Goal: Transaction & Acquisition: Download file/media

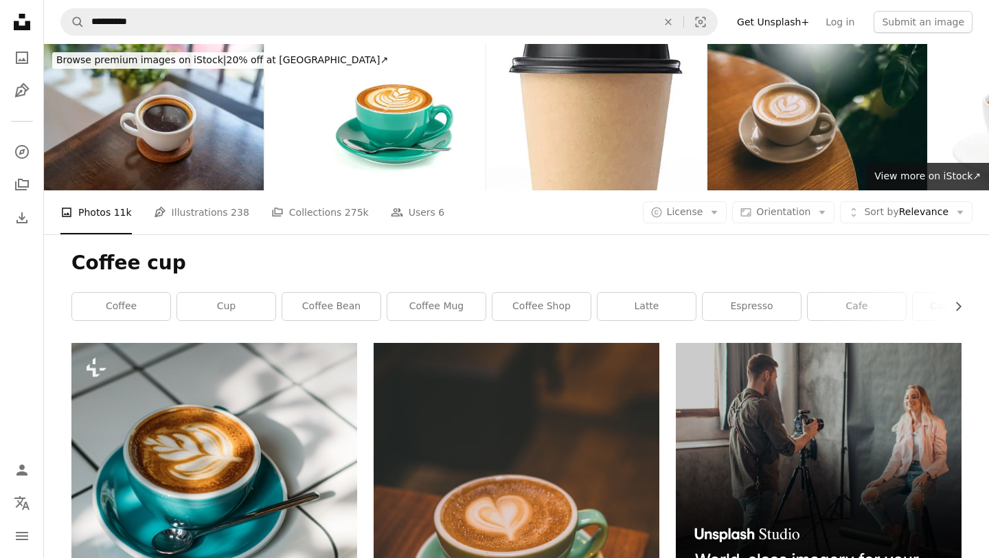
scroll to position [29265, 0]
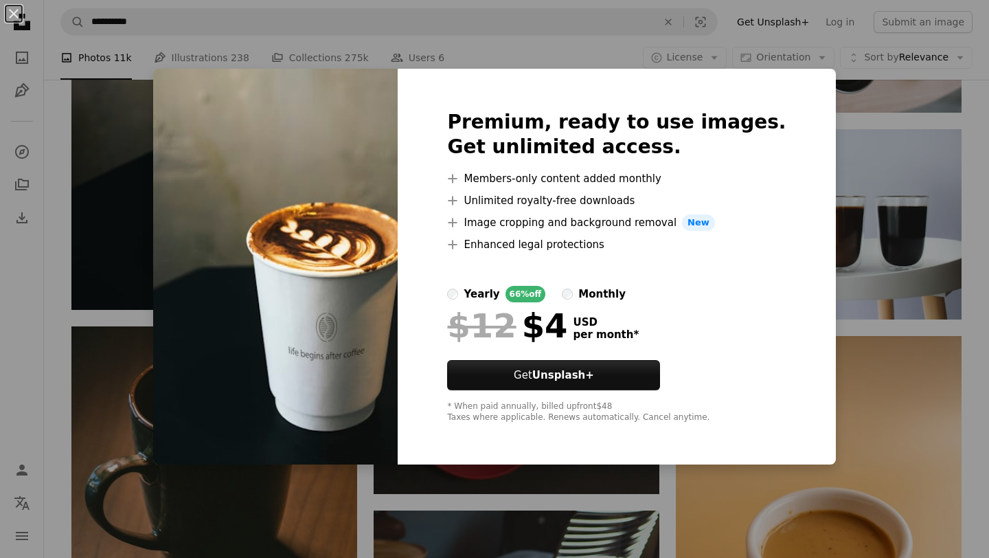
click at [841, 69] on div "An X shape Premium, ready to use images. Get unlimited access. A plus sign Memb…" at bounding box center [494, 279] width 989 height 558
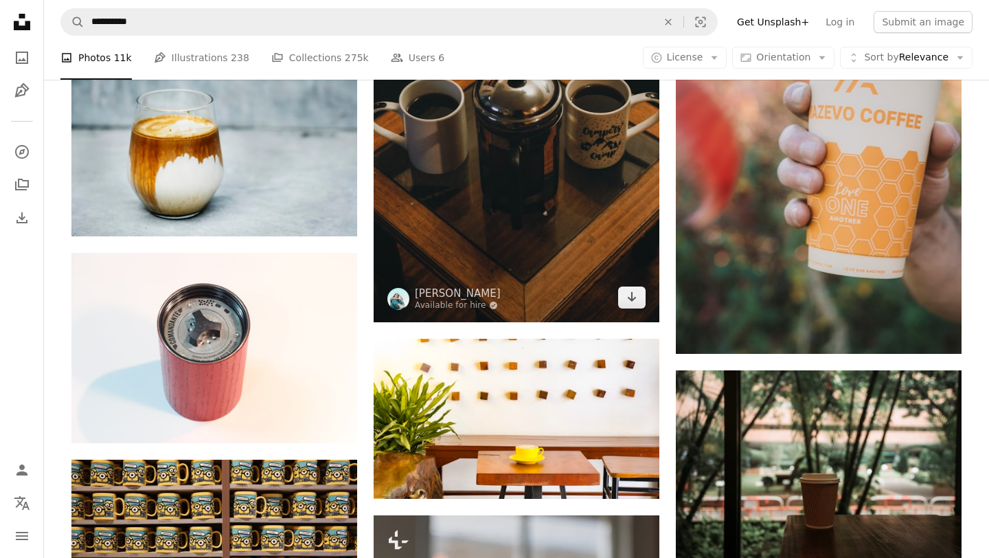
scroll to position [36402, 0]
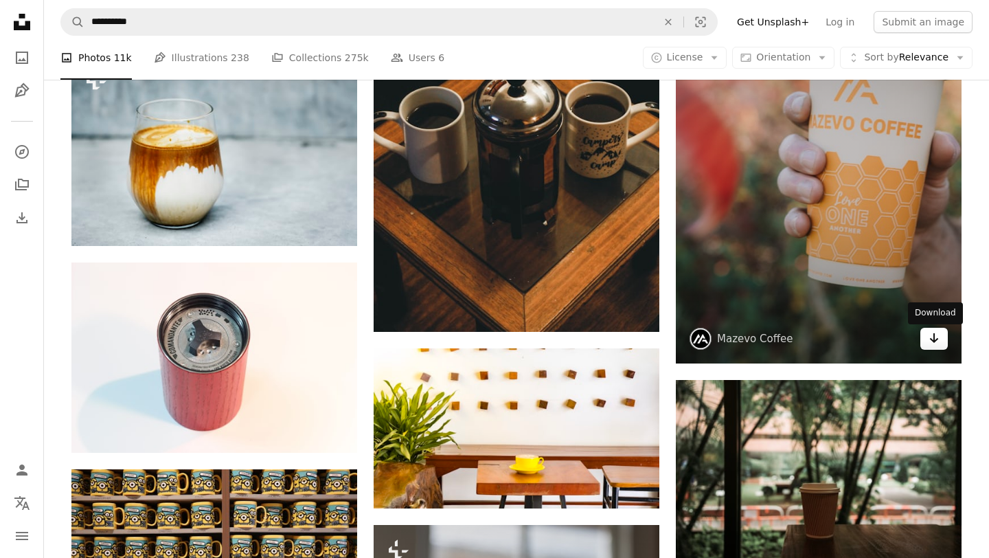
click at [935, 341] on icon "Arrow pointing down" at bounding box center [934, 338] width 11 height 16
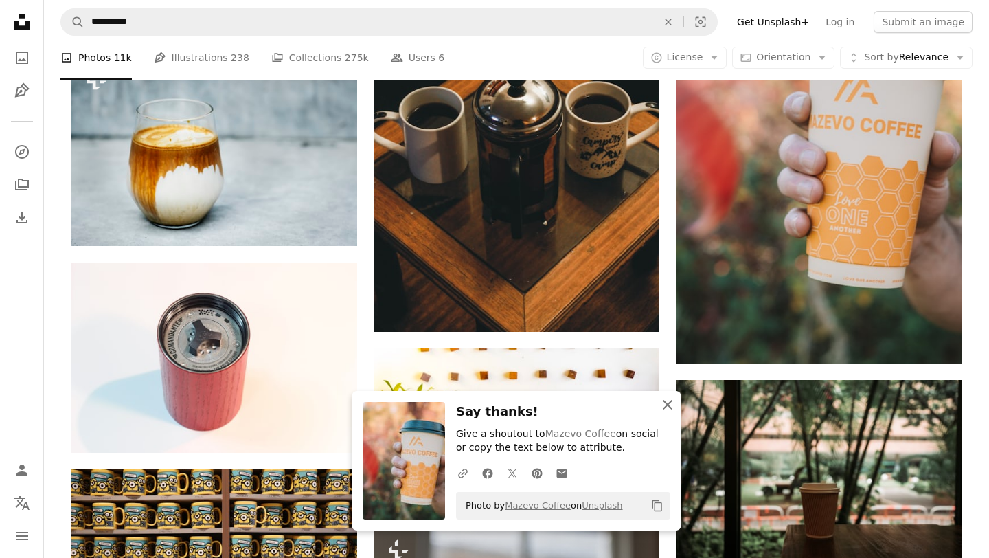
click at [669, 405] on icon "button" at bounding box center [668, 405] width 10 height 10
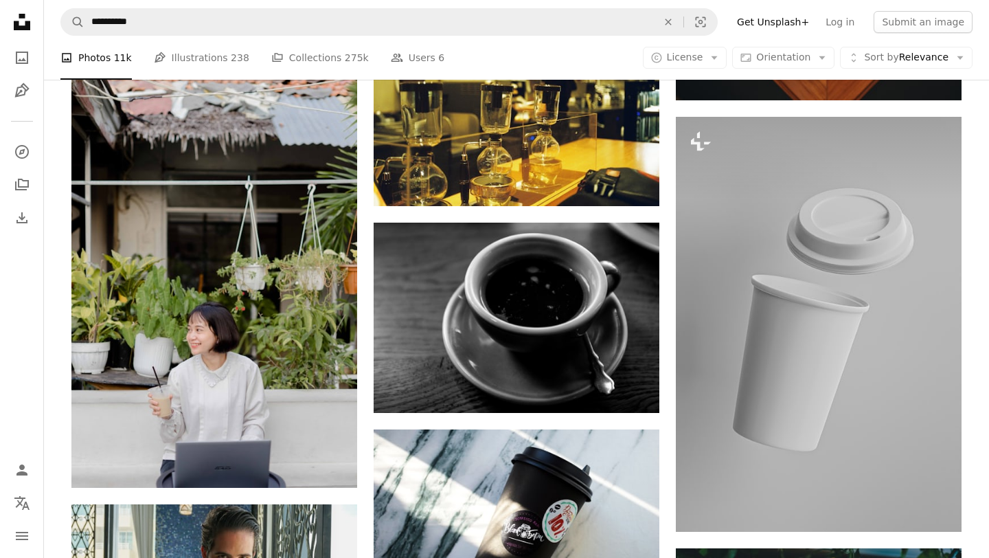
scroll to position [39147, 0]
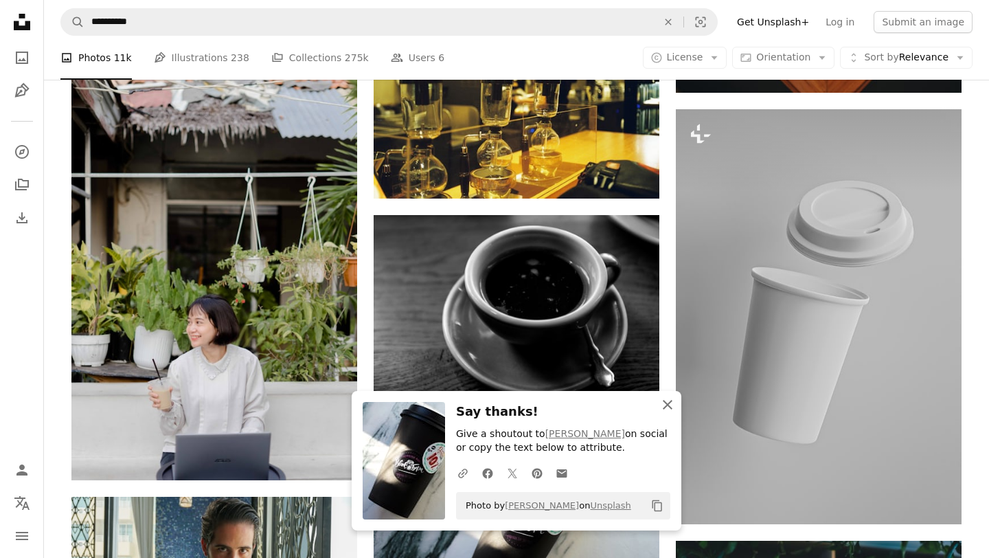
click at [670, 402] on icon "An X shape" at bounding box center [667, 404] width 16 height 16
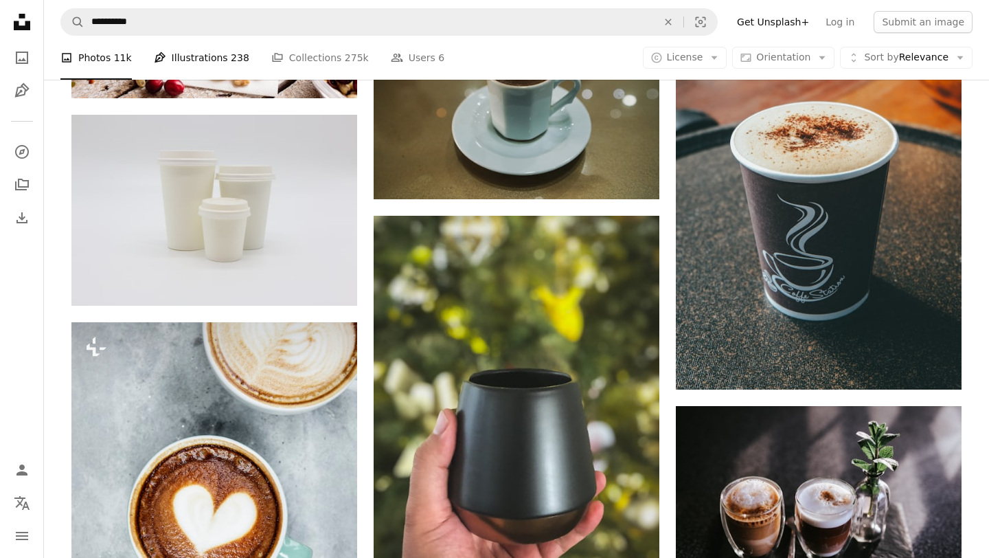
scroll to position [42793, 0]
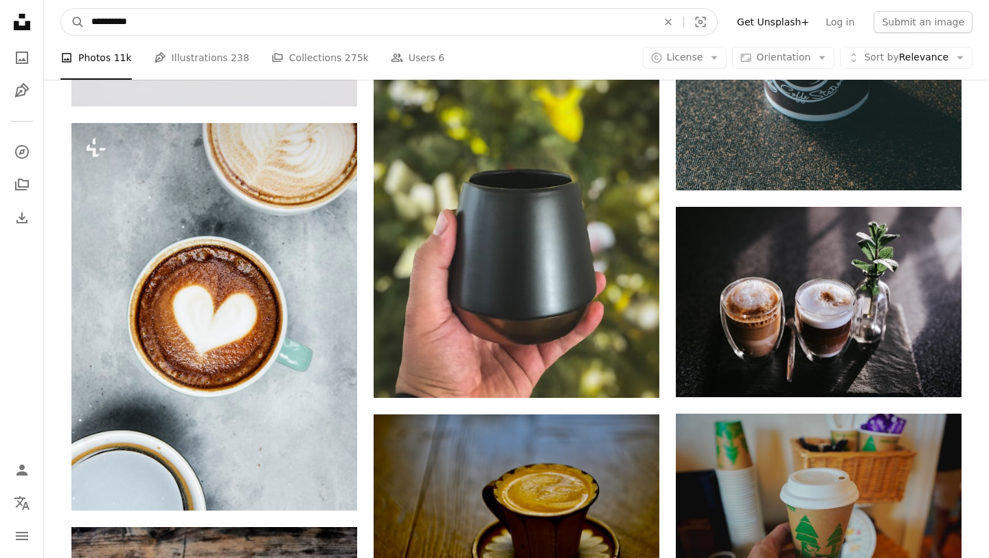
click at [122, 20] on input "**********" at bounding box center [368, 22] width 569 height 26
type input "**********"
click button "A magnifying glass" at bounding box center [72, 22] width 23 height 26
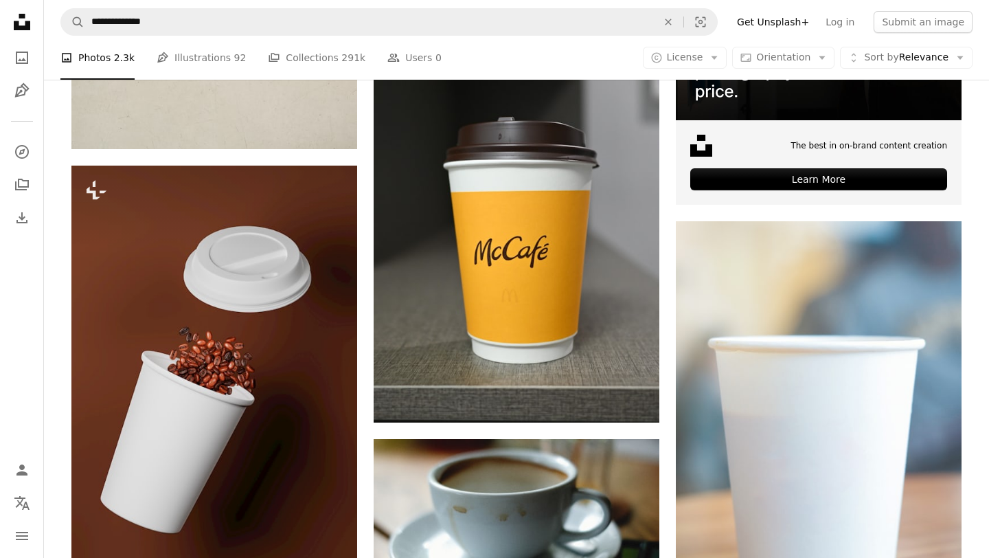
scroll to position [5265, 0]
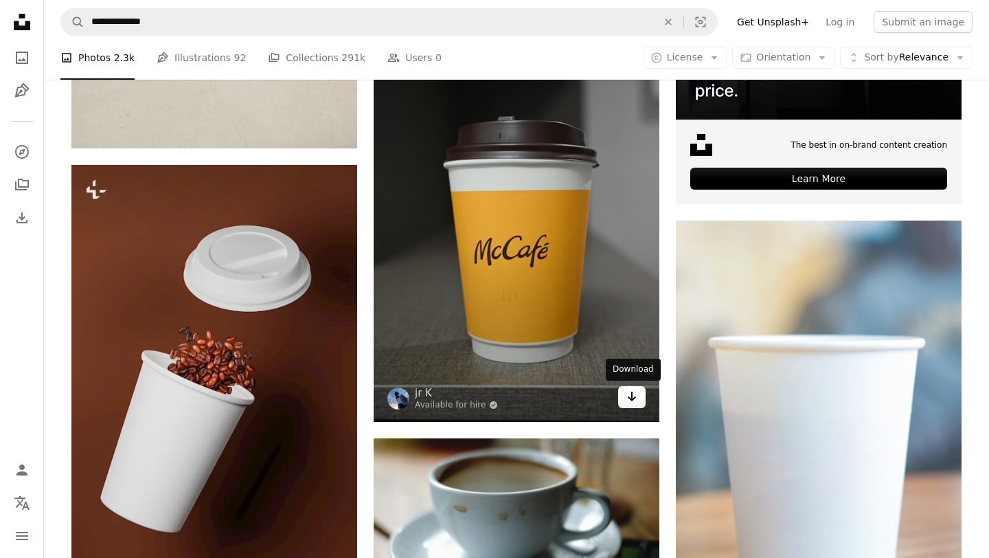
click at [634, 398] on icon "Download" at bounding box center [632, 396] width 9 height 10
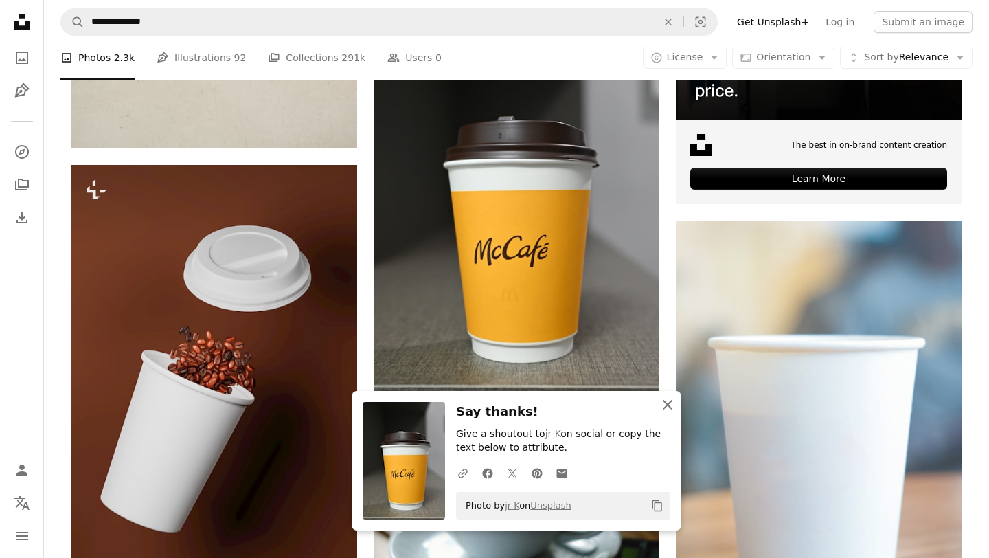
click at [662, 405] on icon "An X shape" at bounding box center [667, 404] width 16 height 16
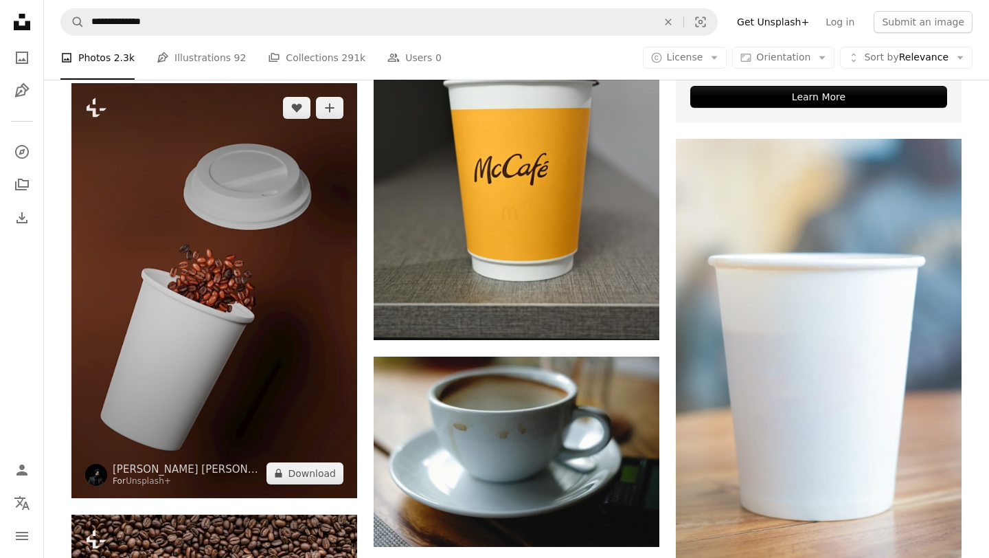
scroll to position [5352, 0]
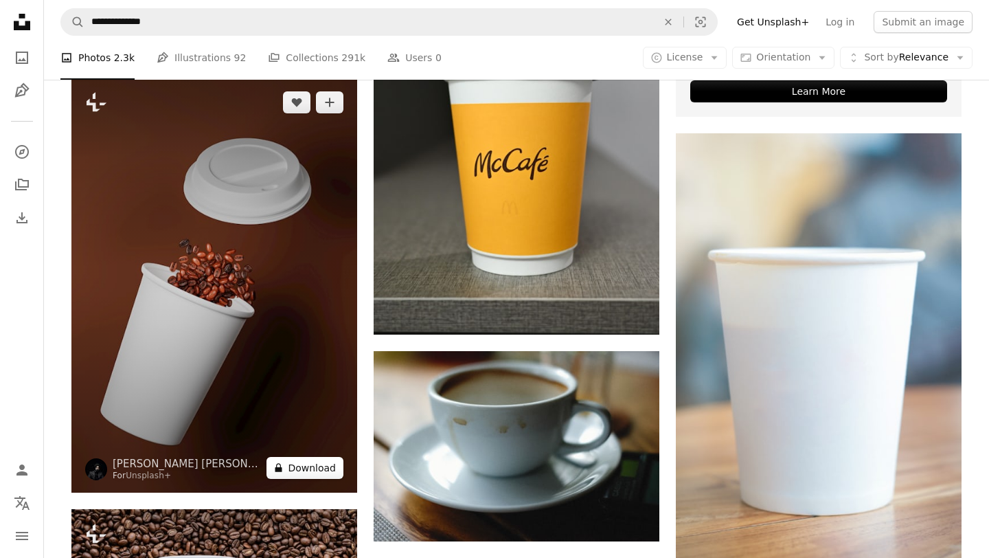
click at [306, 469] on button "A lock Download" at bounding box center [304, 468] width 77 height 22
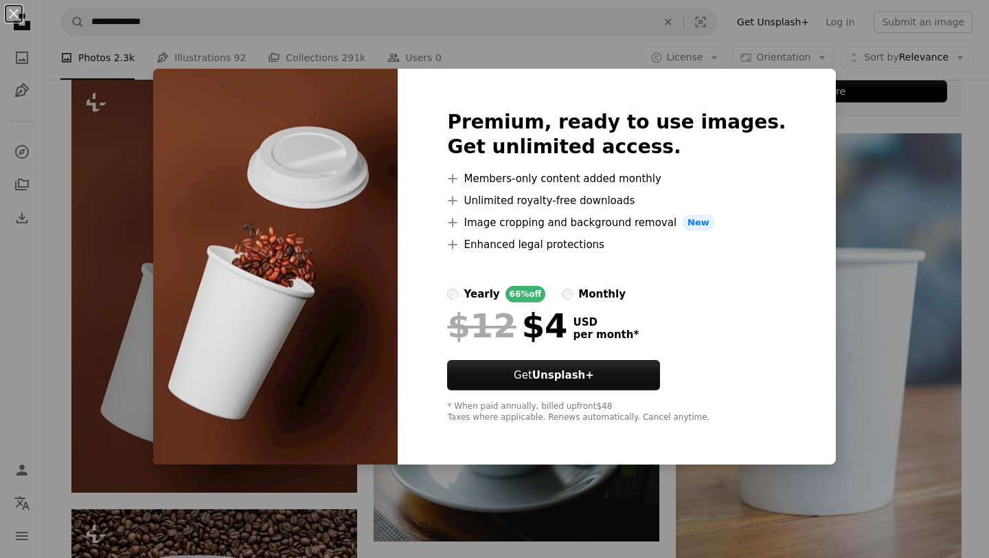
click at [768, 477] on div "An X shape Premium, ready to use images. Get unlimited access. A plus sign Memb…" at bounding box center [494, 279] width 989 height 558
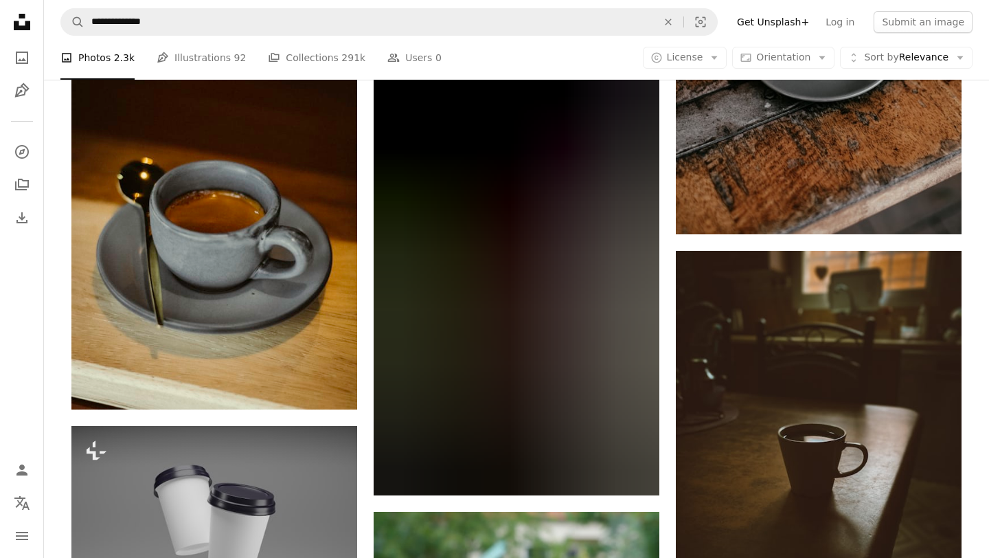
scroll to position [17624, 0]
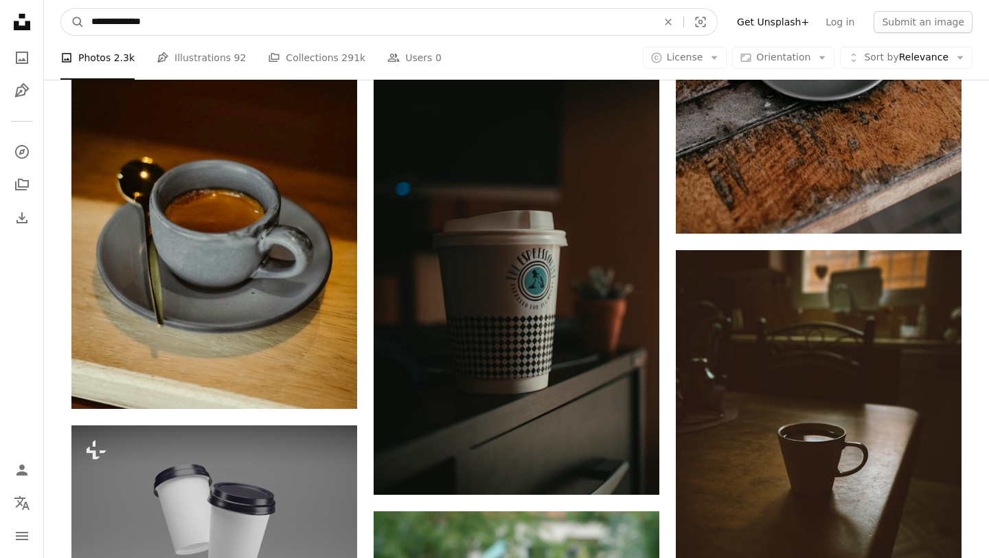
click at [191, 23] on input "**********" at bounding box center [368, 22] width 569 height 26
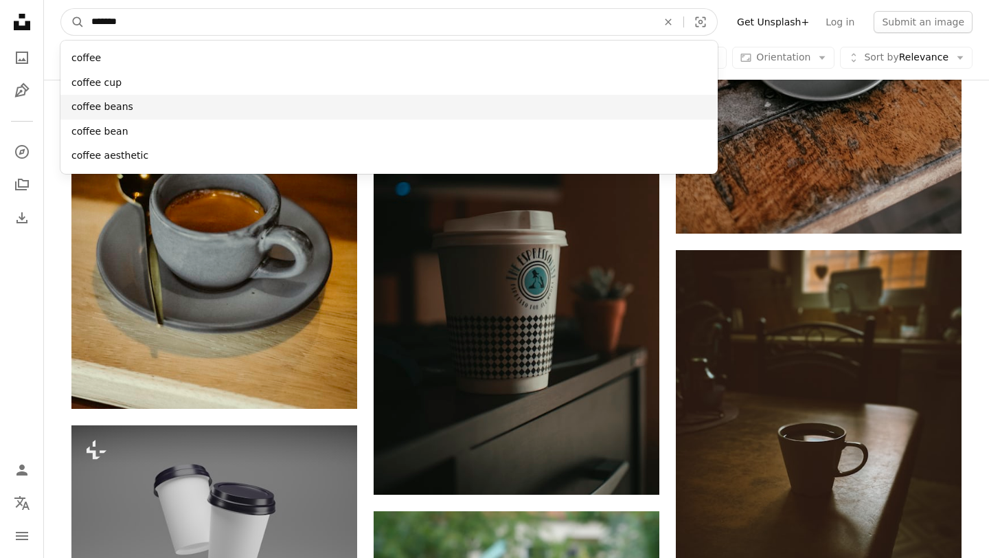
type input "******"
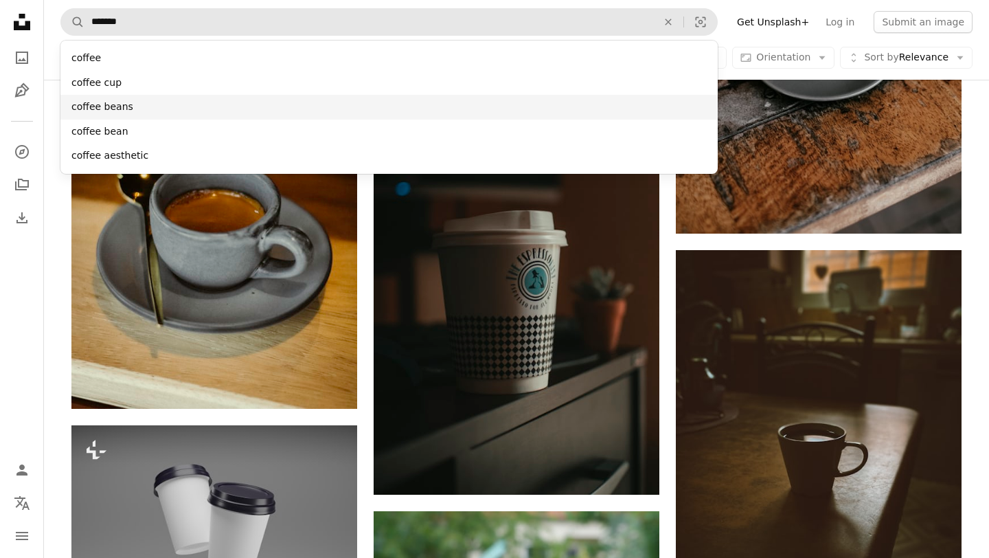
click at [125, 102] on div "coffee beans" at bounding box center [388, 107] width 657 height 25
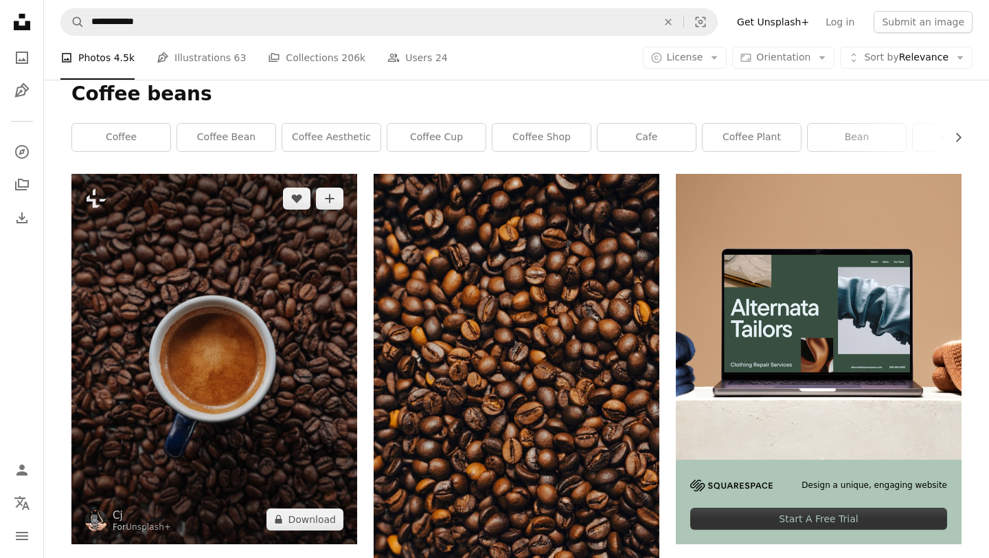
scroll to position [168, 0]
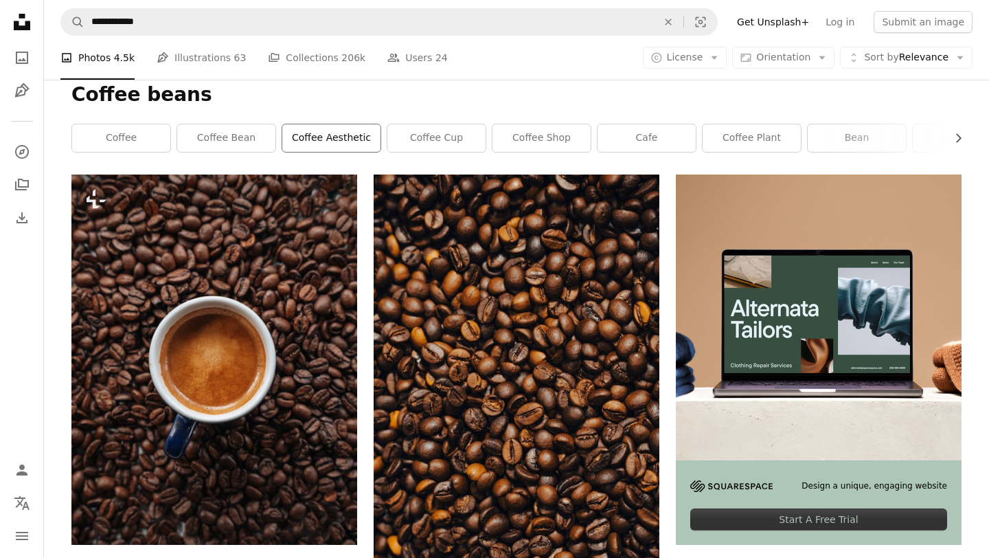
click at [335, 144] on link "coffee aesthetic" at bounding box center [331, 137] width 98 height 27
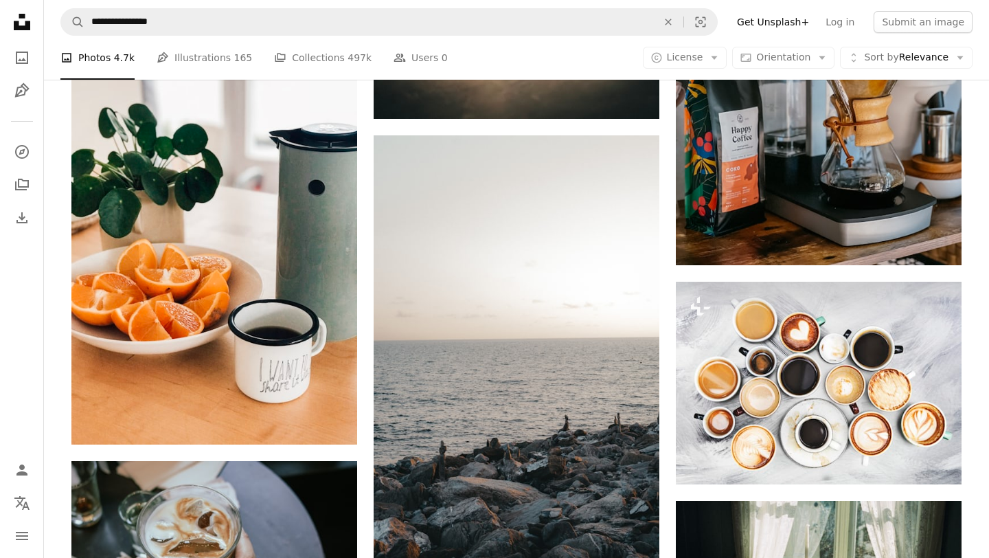
scroll to position [9000, 0]
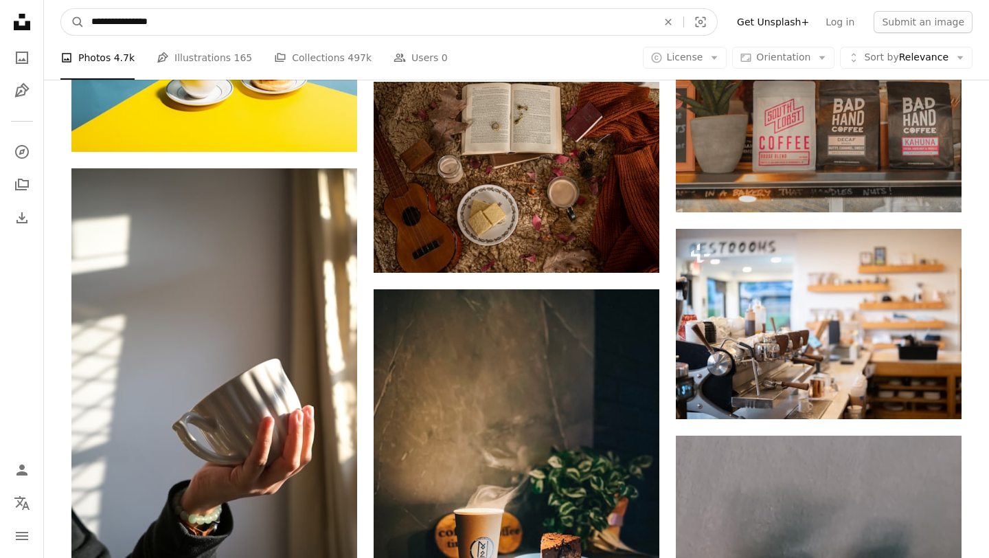
click at [164, 19] on input "**********" at bounding box center [368, 22] width 569 height 26
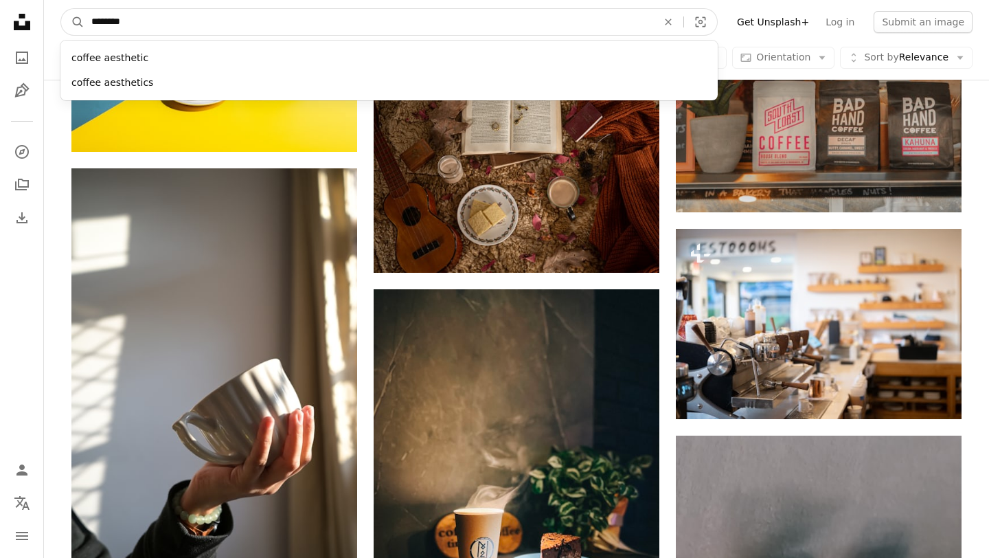
type input "******"
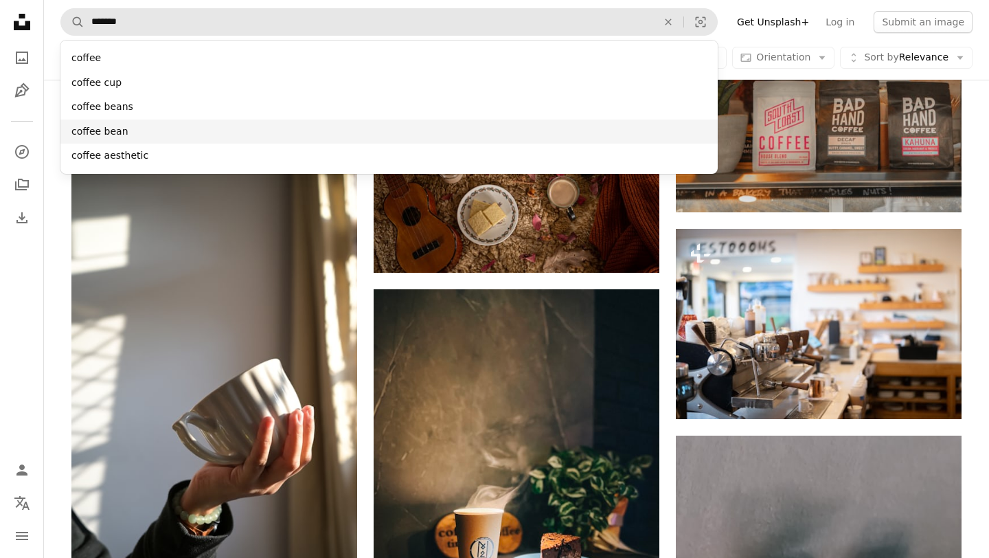
click at [109, 130] on div "coffee bean" at bounding box center [388, 132] width 657 height 25
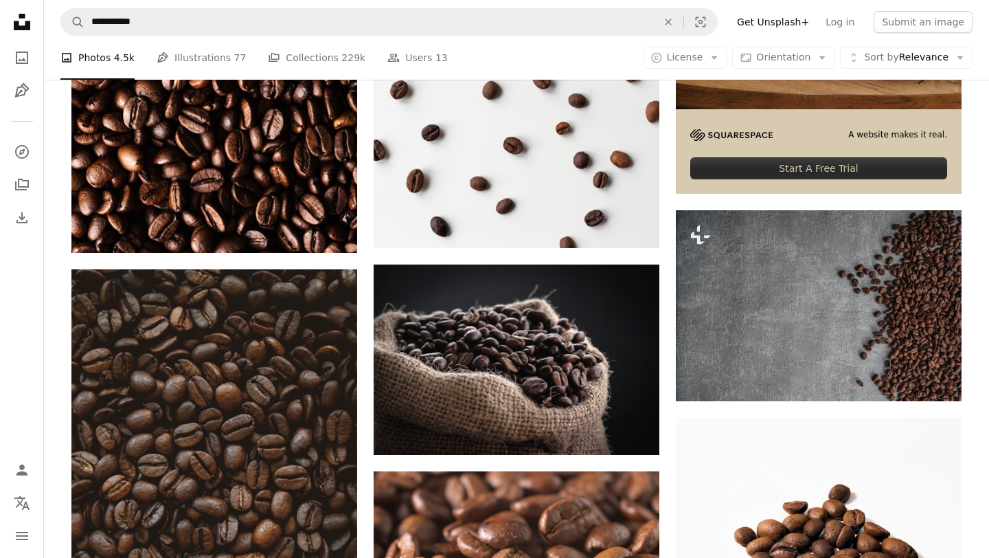
scroll to position [520, 0]
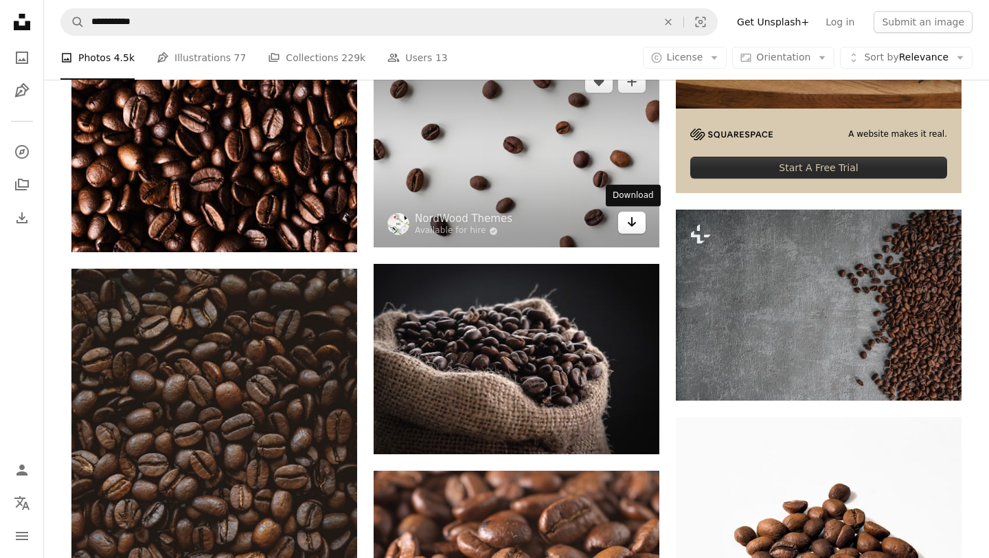
click at [633, 225] on icon "Download" at bounding box center [632, 222] width 9 height 10
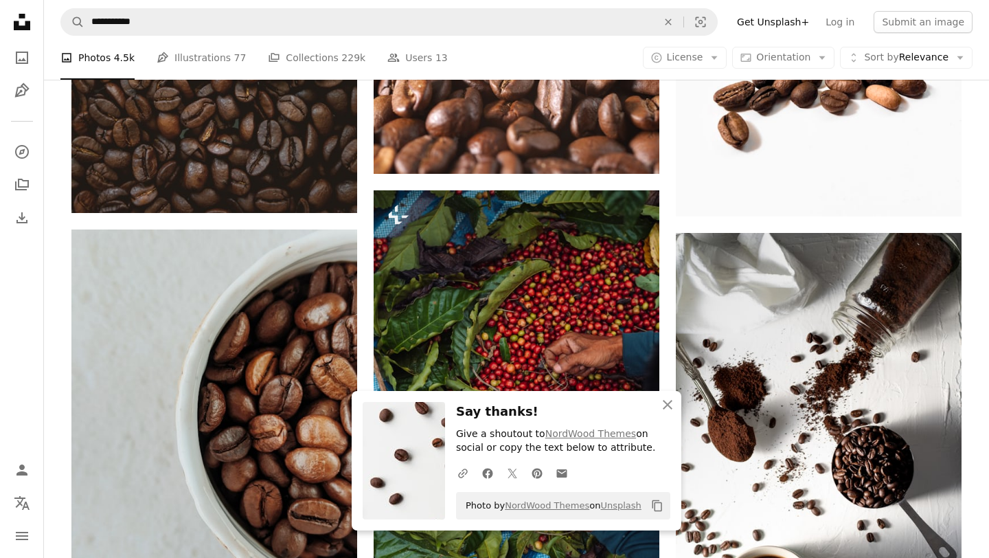
scroll to position [1016, 0]
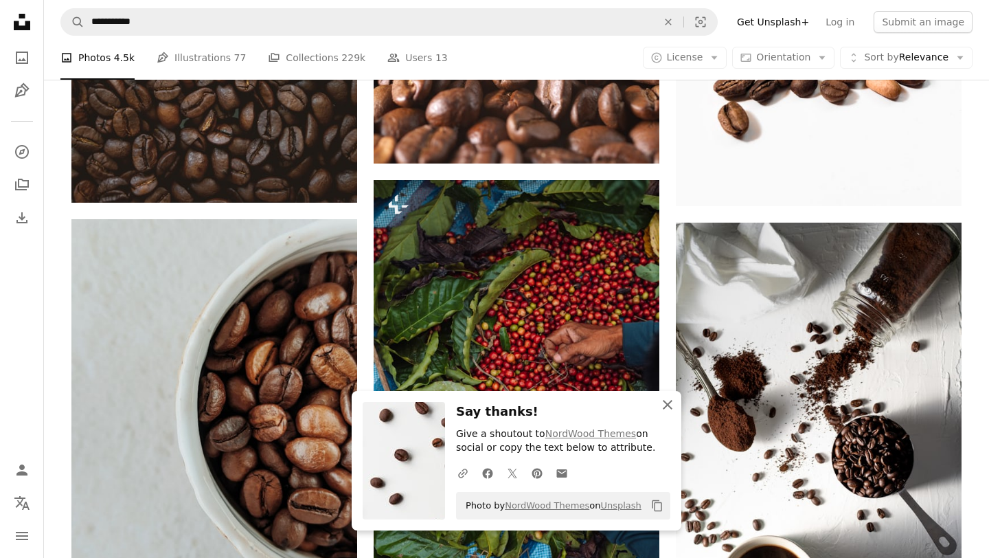
click at [667, 408] on icon "An X shape" at bounding box center [667, 404] width 16 height 16
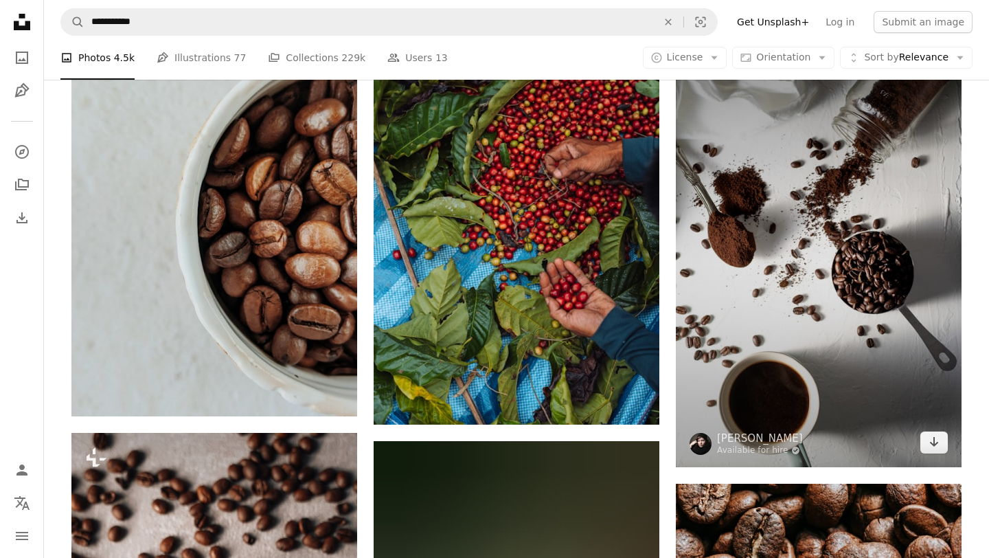
scroll to position [1205, 0]
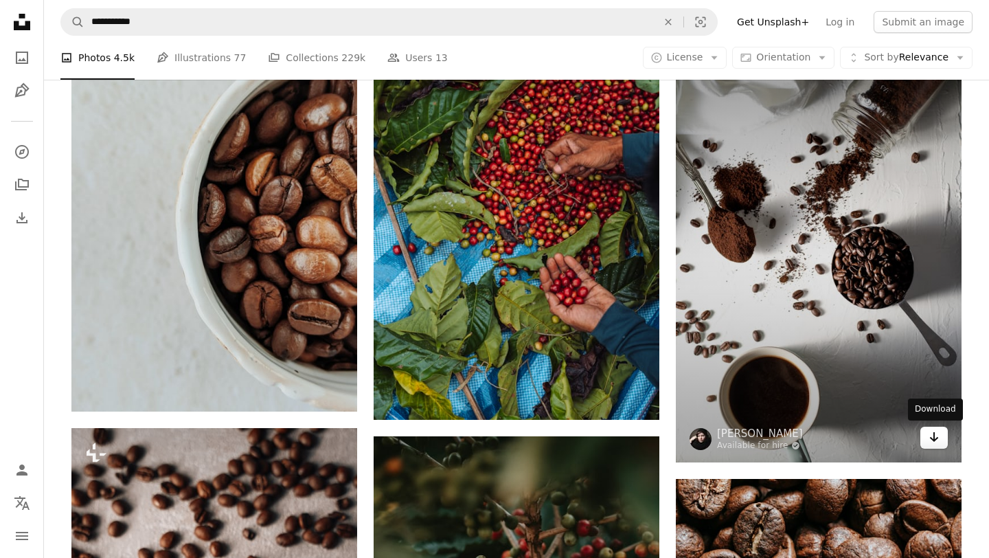
click at [929, 441] on icon "Arrow pointing down" at bounding box center [934, 437] width 11 height 16
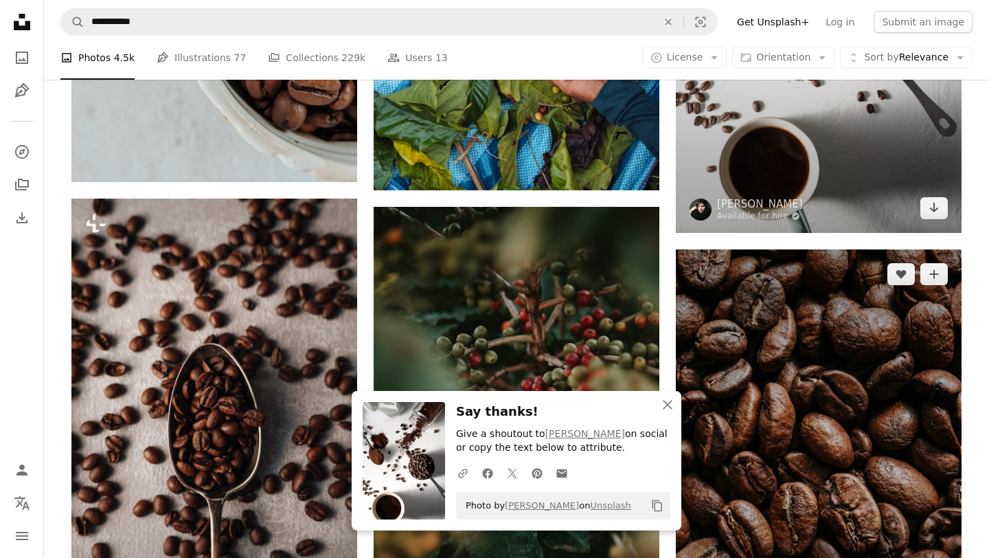
scroll to position [1437, 0]
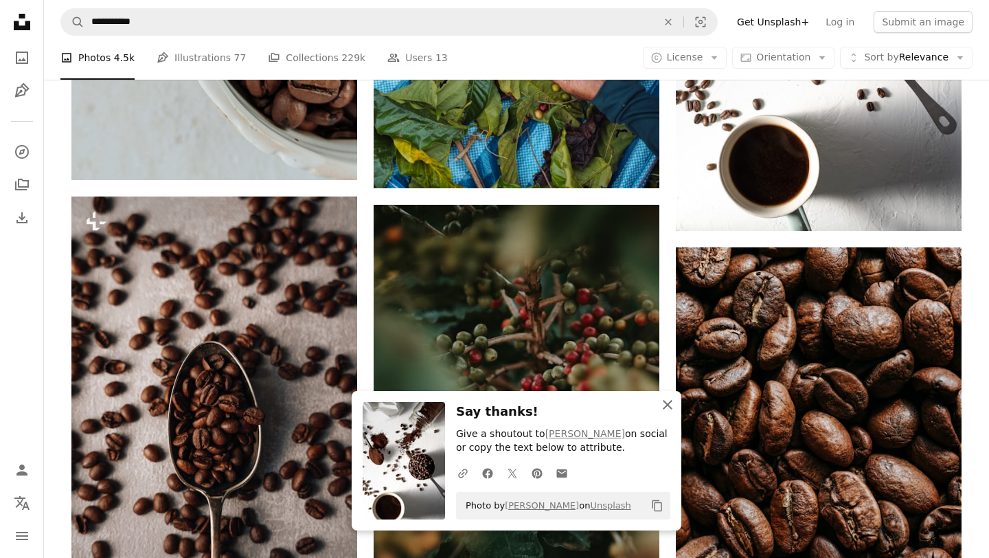
click at [663, 405] on icon "An X shape" at bounding box center [667, 404] width 16 height 16
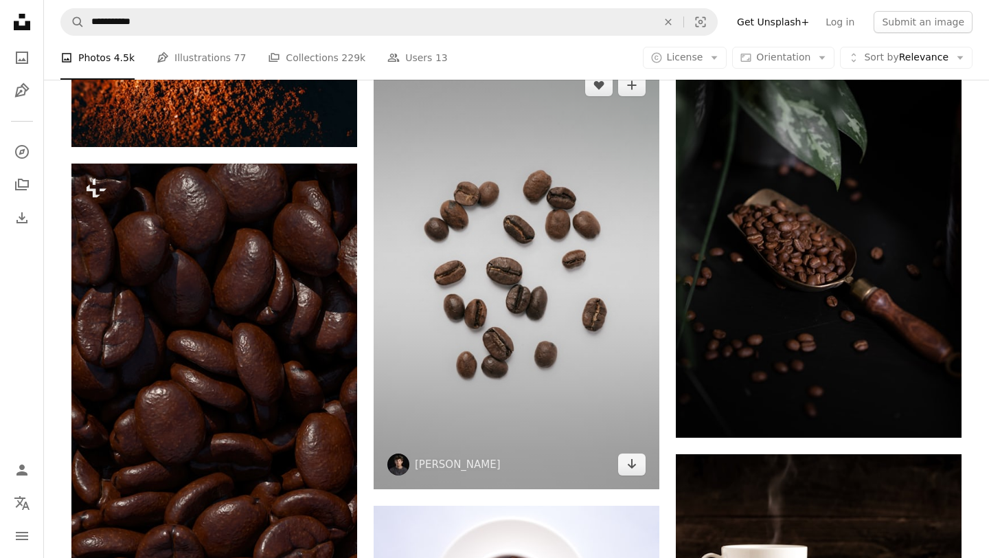
scroll to position [9217, 0]
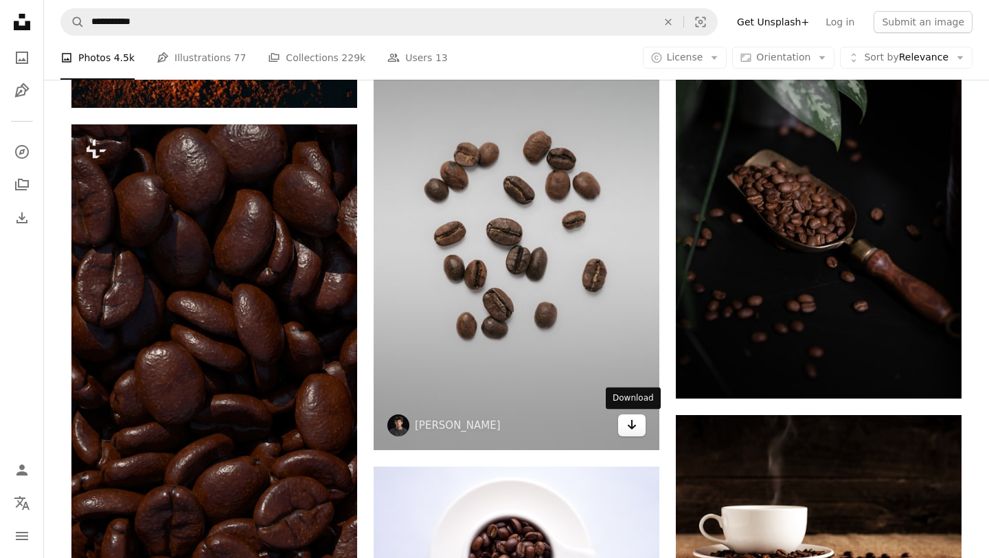
click at [630, 425] on icon "Arrow pointing down" at bounding box center [631, 424] width 11 height 16
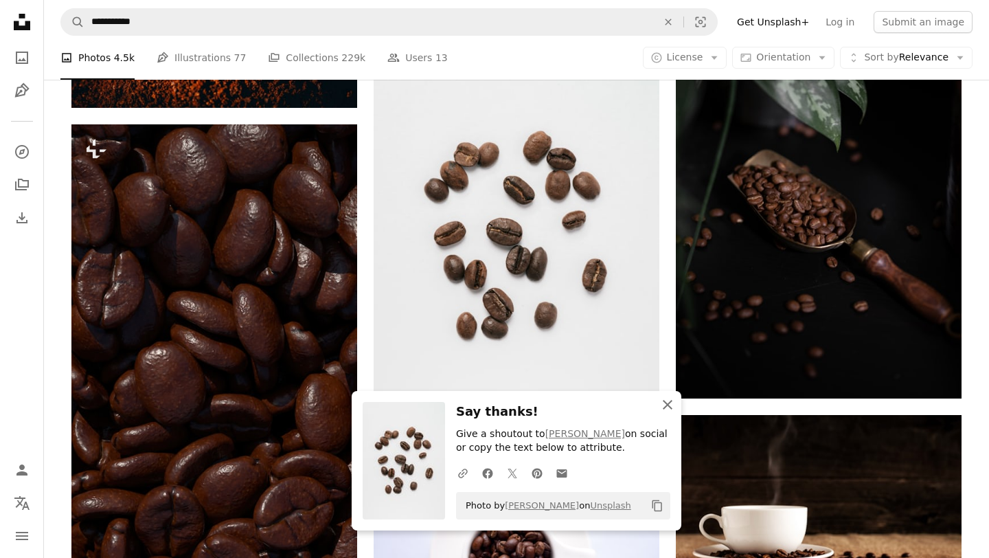
click at [661, 409] on icon "An X shape" at bounding box center [667, 404] width 16 height 16
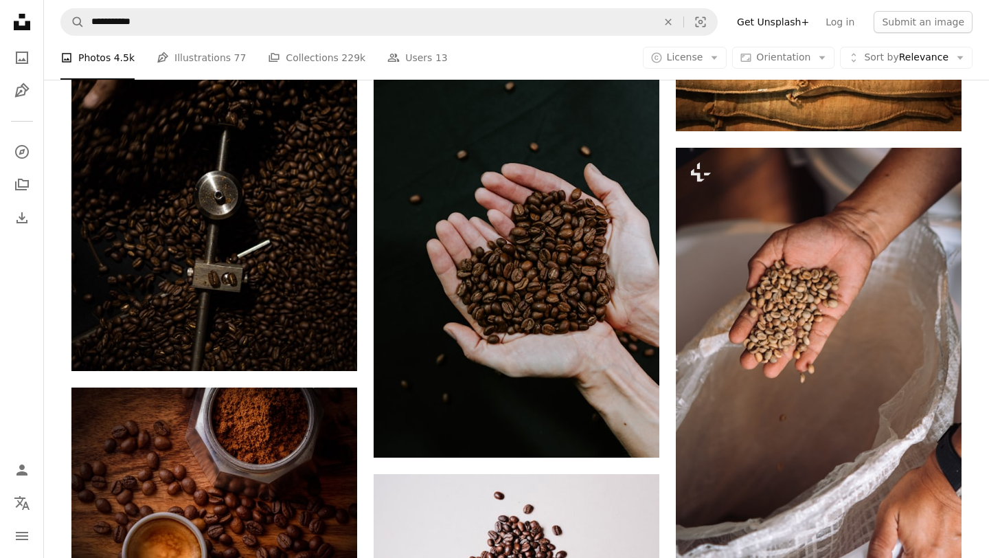
scroll to position [11555, 0]
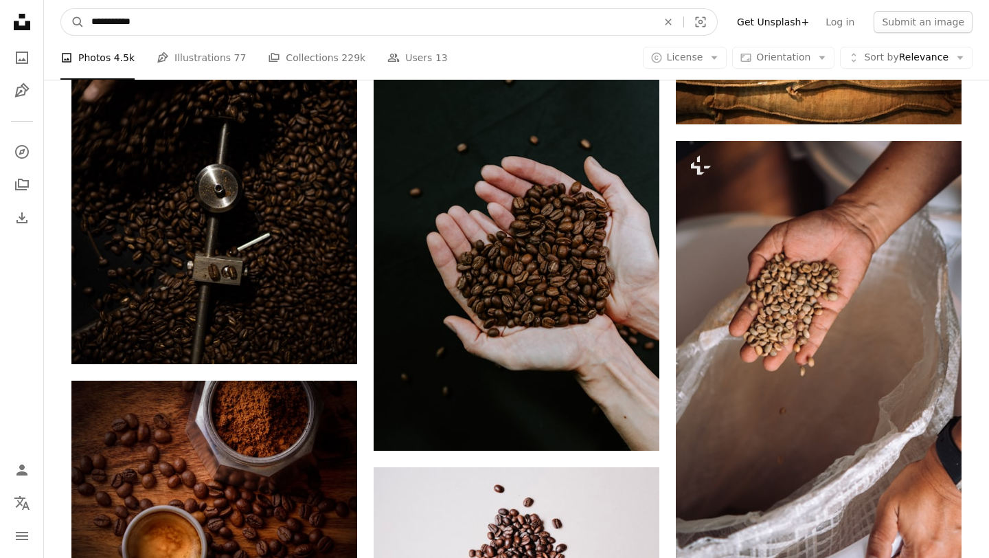
click at [177, 25] on input "**********" at bounding box center [368, 22] width 569 height 26
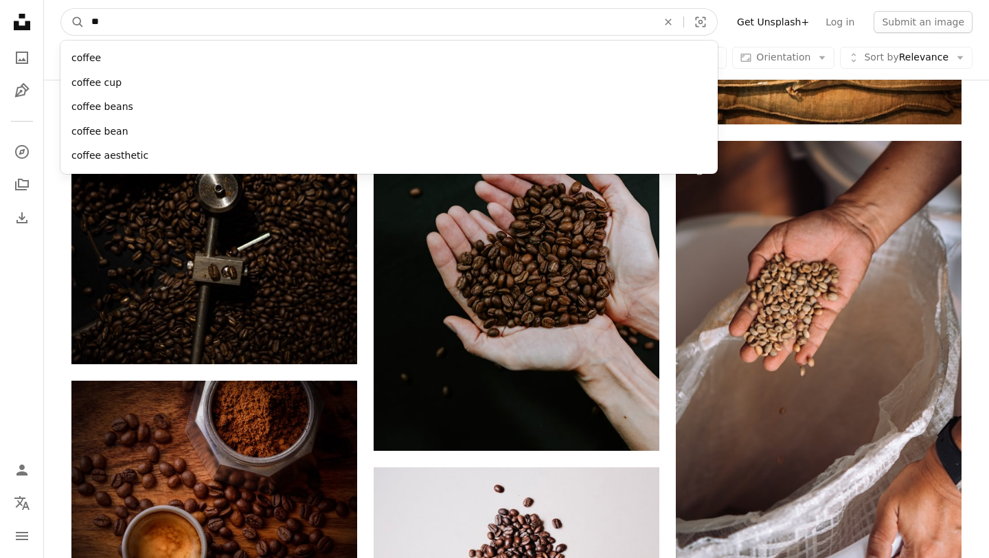
type input "*"
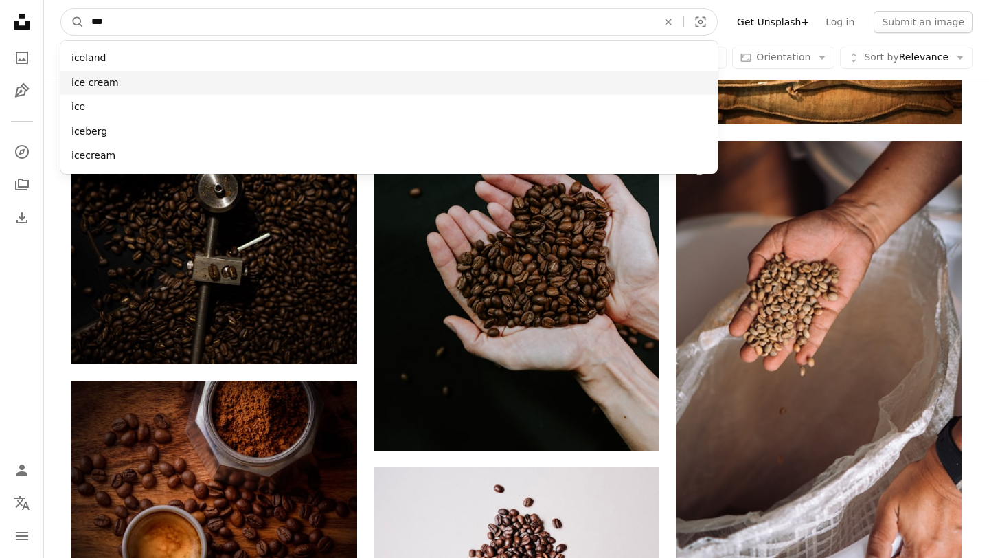
type input "***"
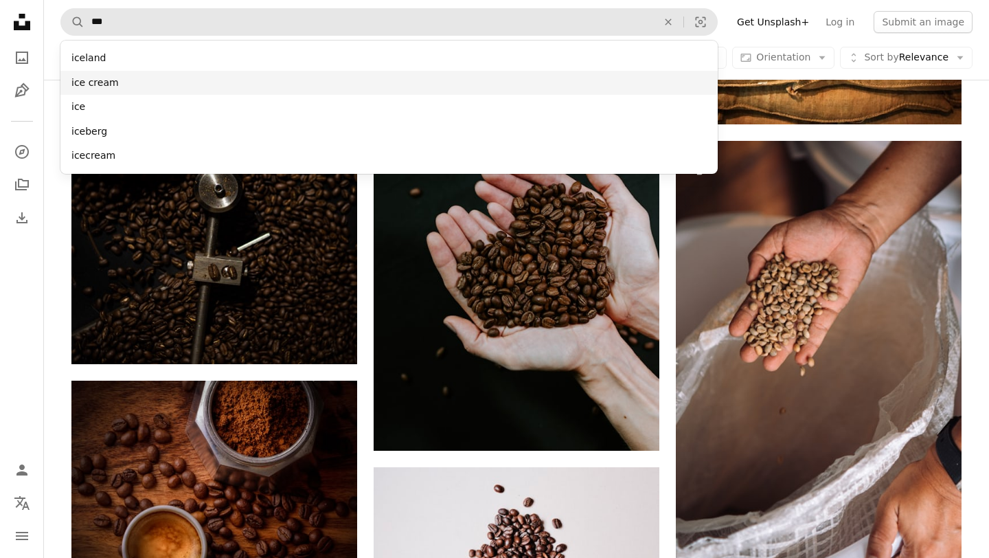
click at [133, 88] on div "ice cream" at bounding box center [388, 83] width 657 height 25
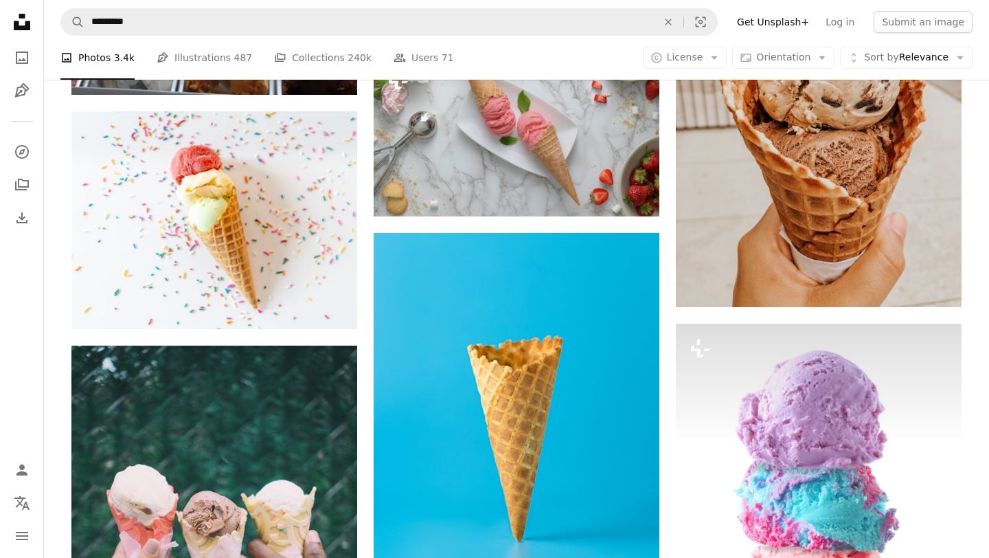
scroll to position [1674, 0]
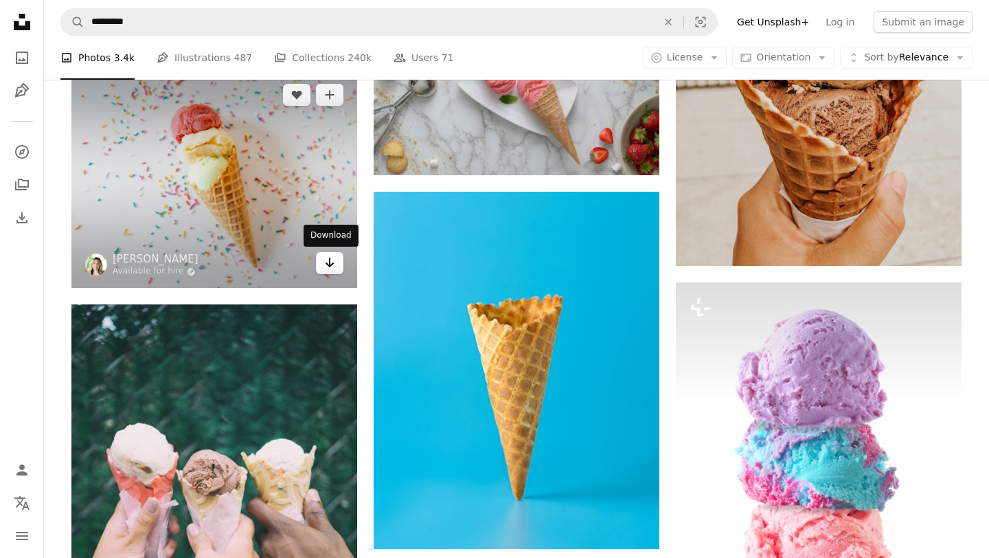
click at [331, 264] on icon "Download" at bounding box center [330, 263] width 9 height 10
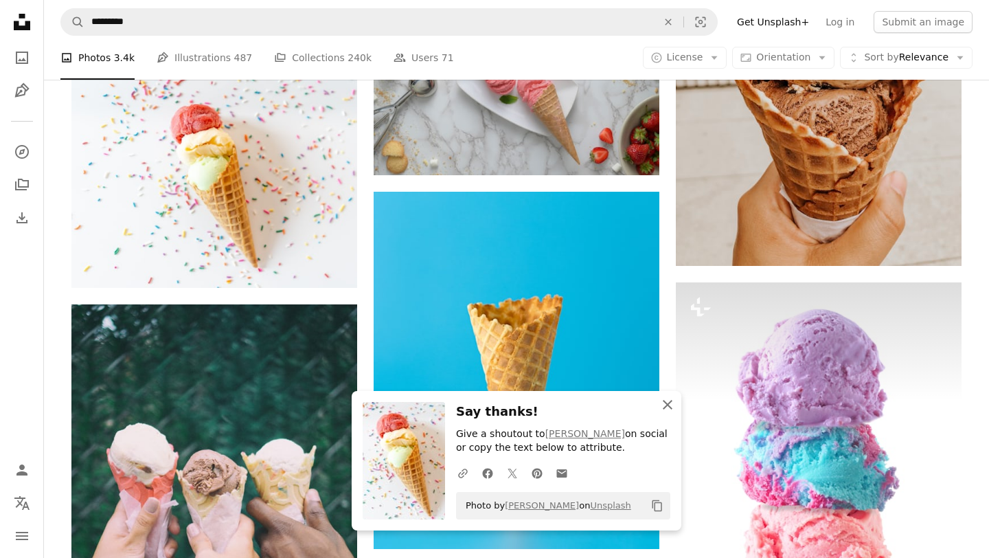
click at [664, 405] on icon "An X shape" at bounding box center [667, 404] width 16 height 16
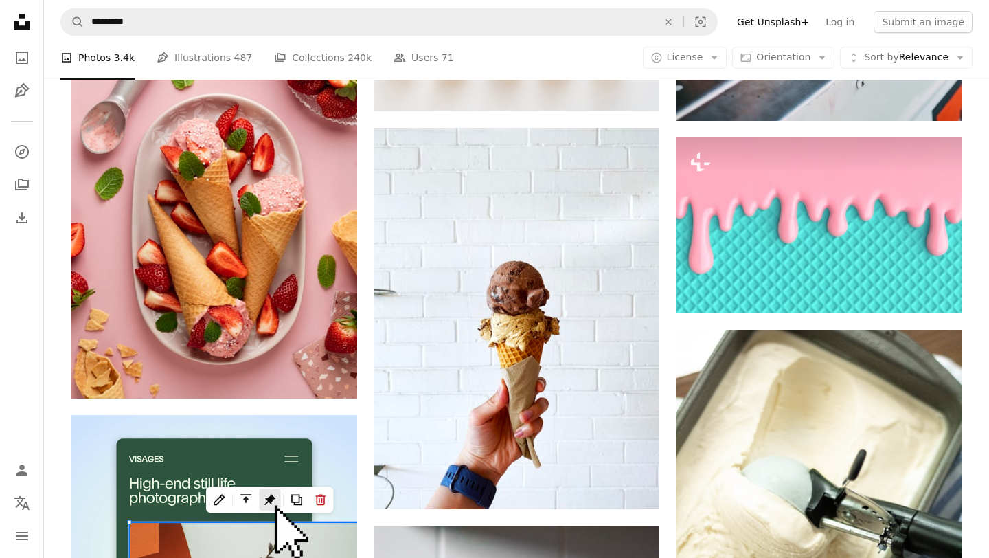
scroll to position [2857, 0]
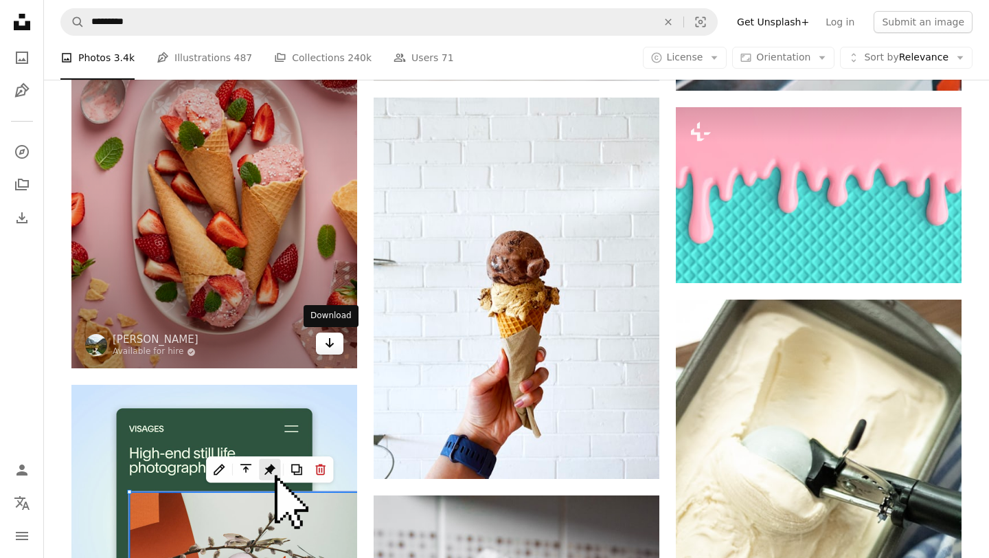
click at [329, 342] on icon "Download" at bounding box center [330, 343] width 9 height 10
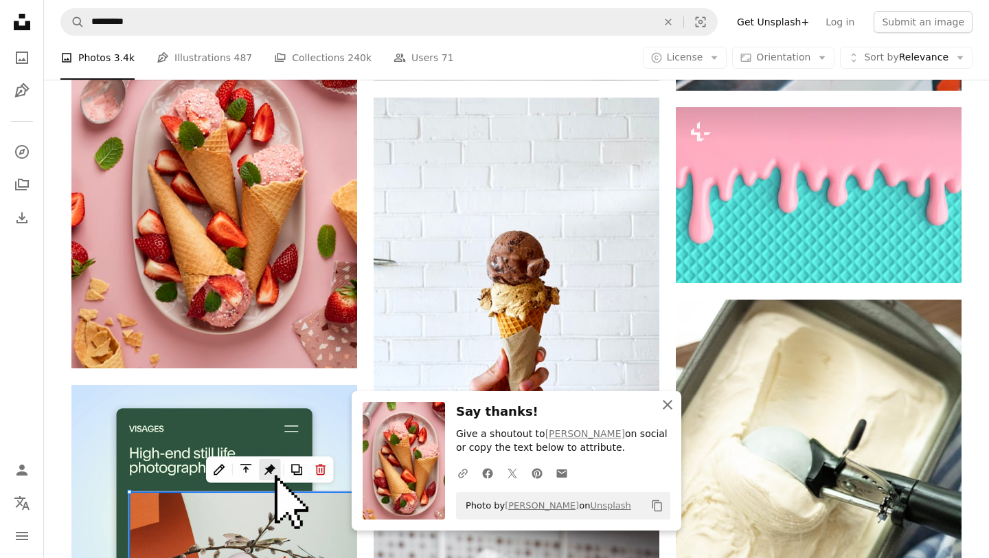
click at [670, 407] on icon "button" at bounding box center [668, 405] width 10 height 10
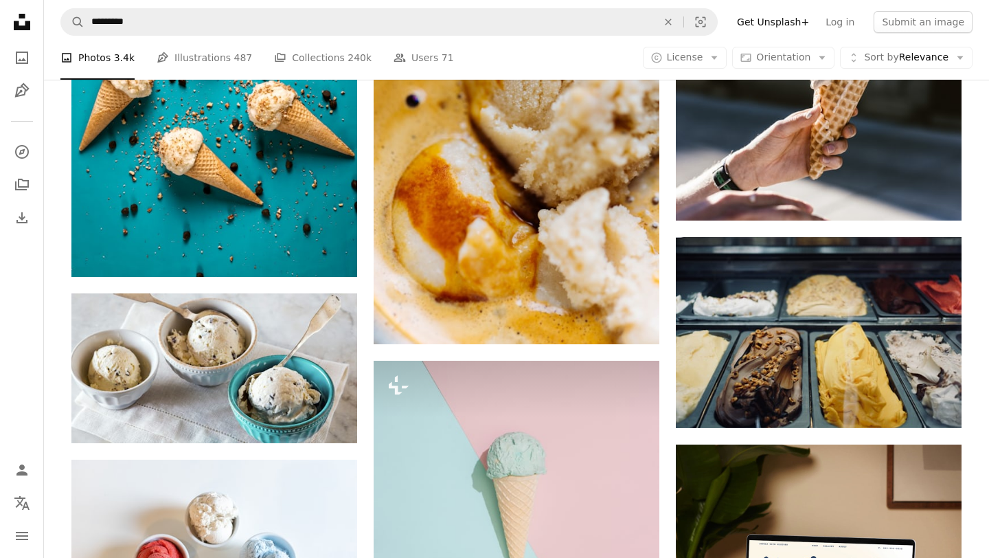
scroll to position [5409, 0]
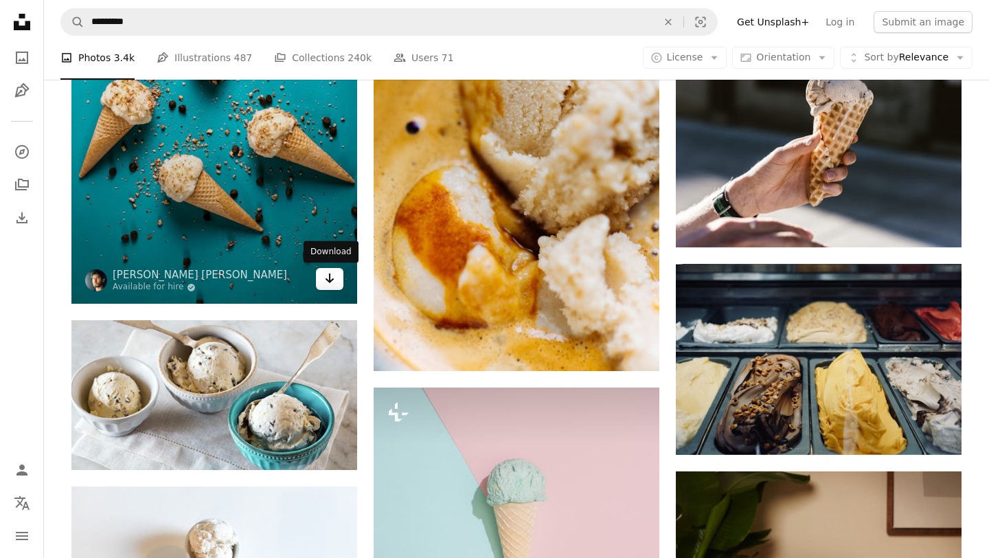
click at [328, 280] on icon "Arrow pointing down" at bounding box center [329, 278] width 11 height 16
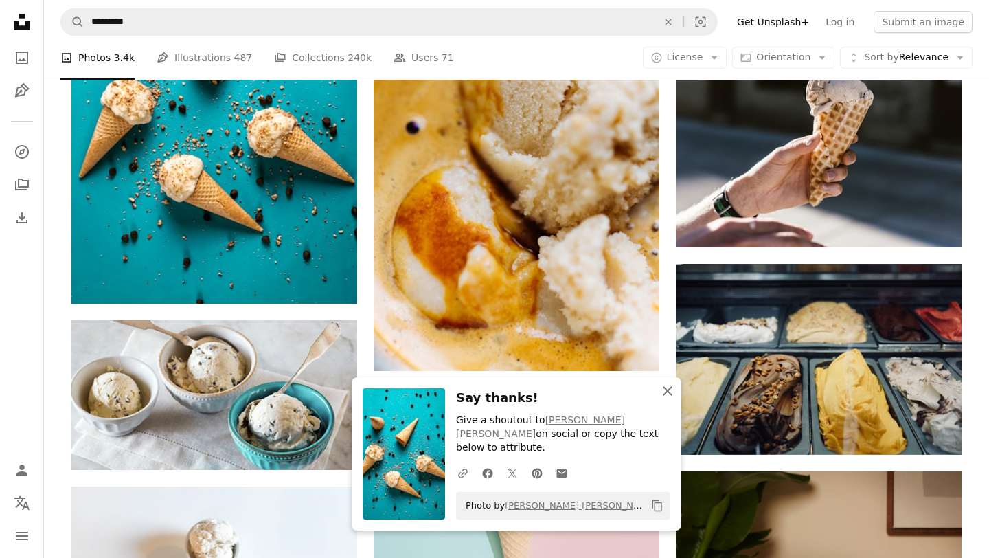
click at [666, 391] on icon "button" at bounding box center [668, 391] width 10 height 10
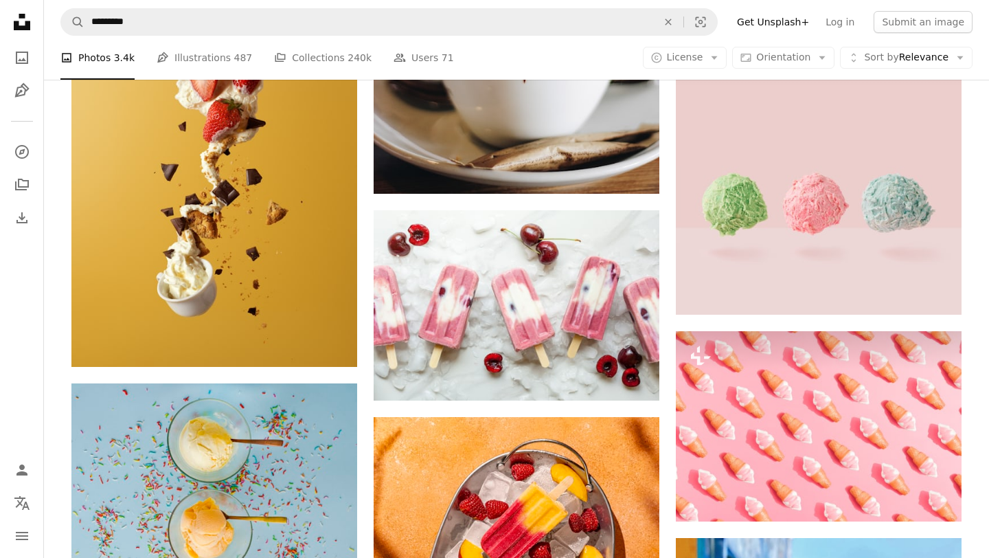
scroll to position [6998, 0]
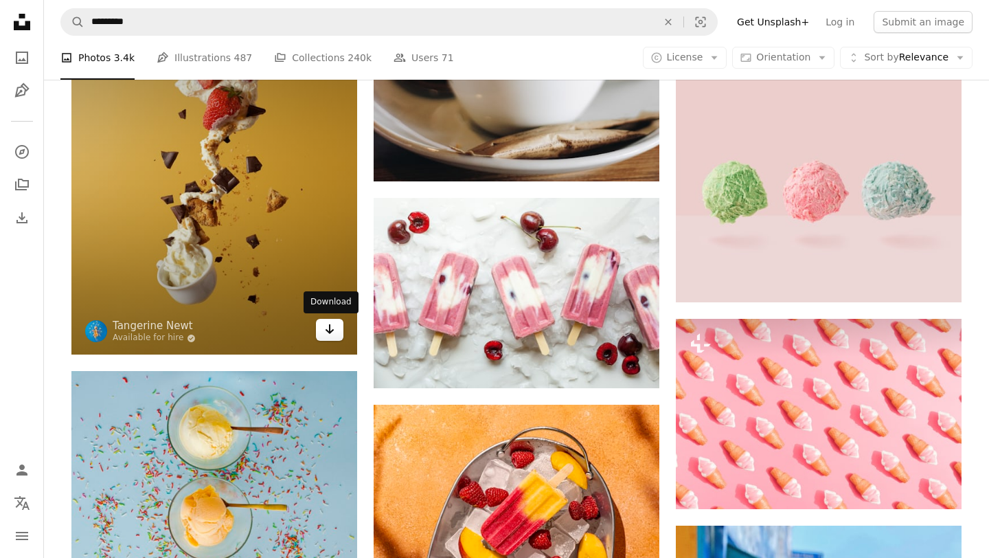
click at [321, 330] on link "Arrow pointing down" at bounding box center [329, 330] width 27 height 22
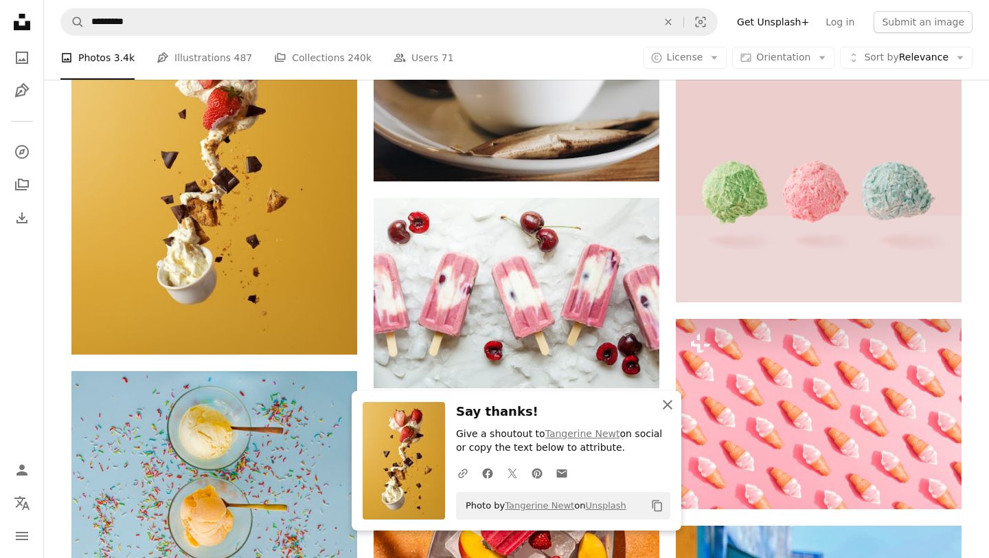
click at [666, 402] on icon "An X shape" at bounding box center [667, 404] width 16 height 16
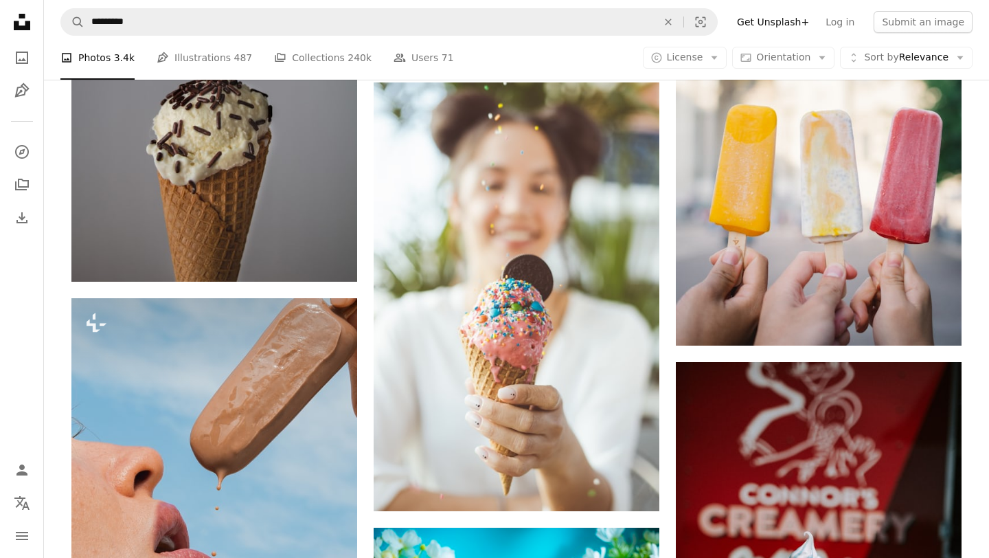
scroll to position [8589, 0]
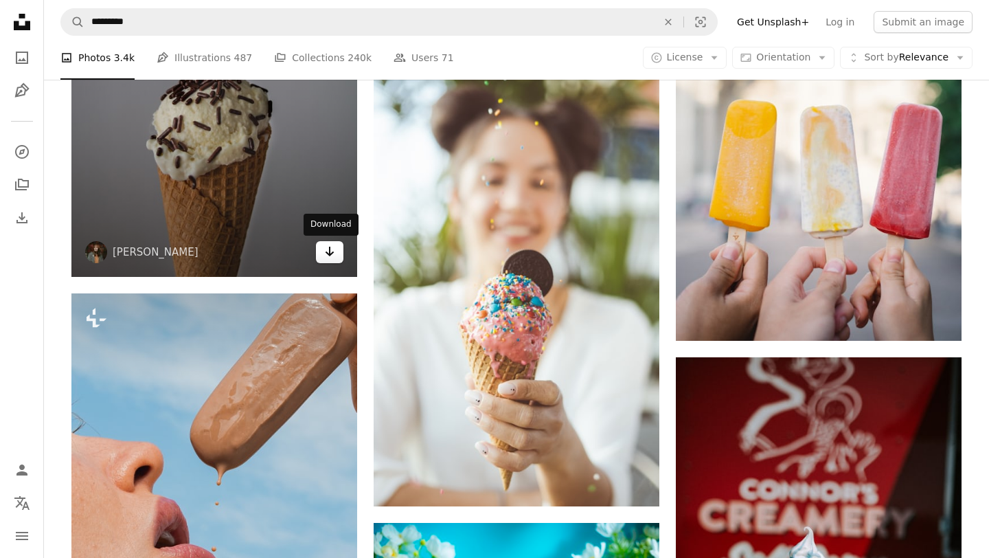
click at [326, 250] on icon "Arrow pointing down" at bounding box center [329, 251] width 11 height 16
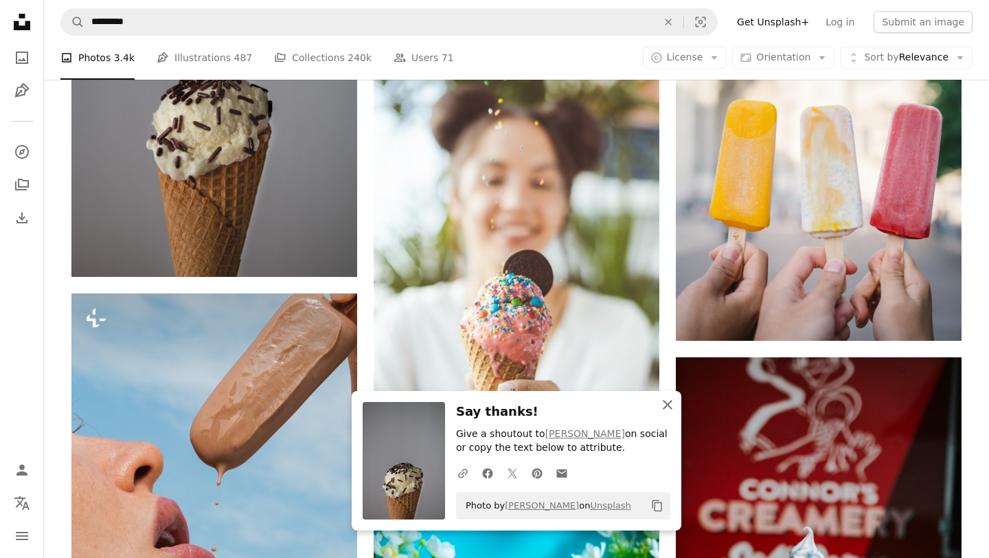
click at [664, 406] on icon "An X shape" at bounding box center [667, 404] width 16 height 16
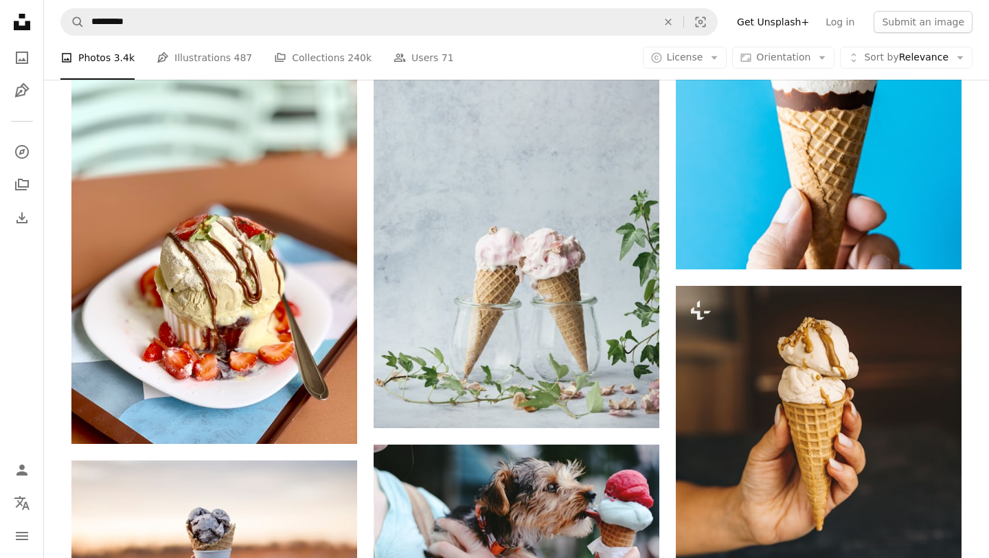
scroll to position [10163, 0]
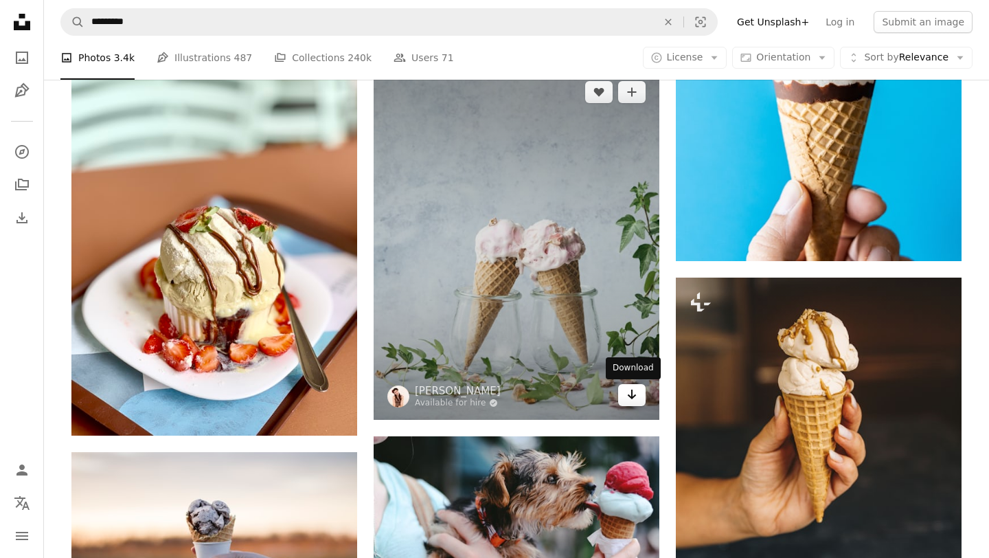
click at [634, 393] on icon "Arrow pointing down" at bounding box center [631, 394] width 11 height 16
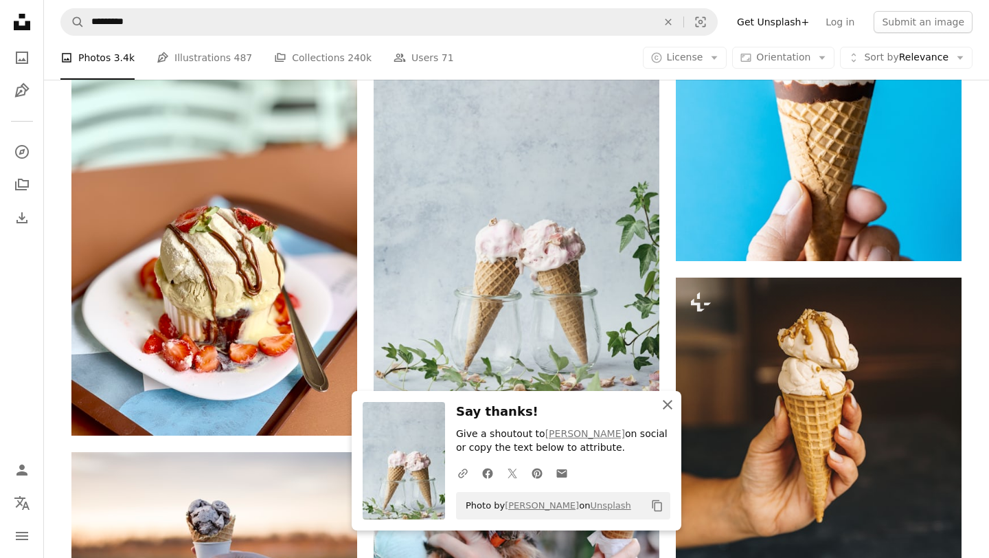
click at [667, 408] on icon "An X shape" at bounding box center [667, 404] width 16 height 16
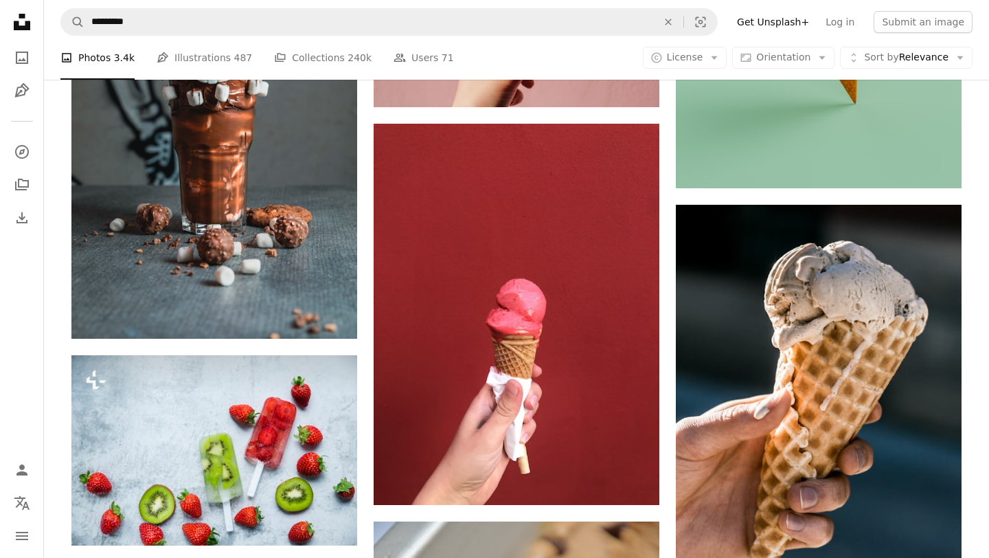
scroll to position [10919, 0]
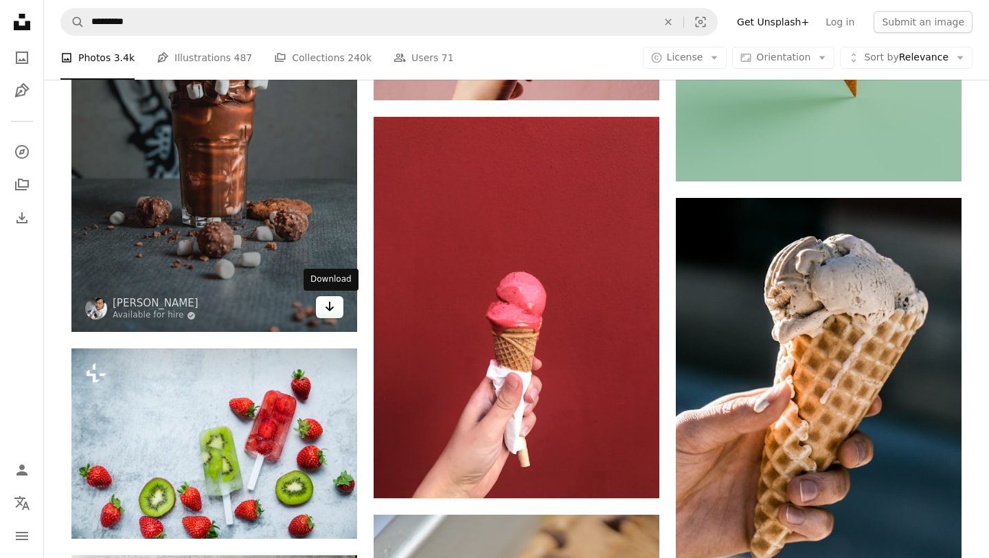
click at [332, 308] on icon "Download" at bounding box center [330, 307] width 9 height 10
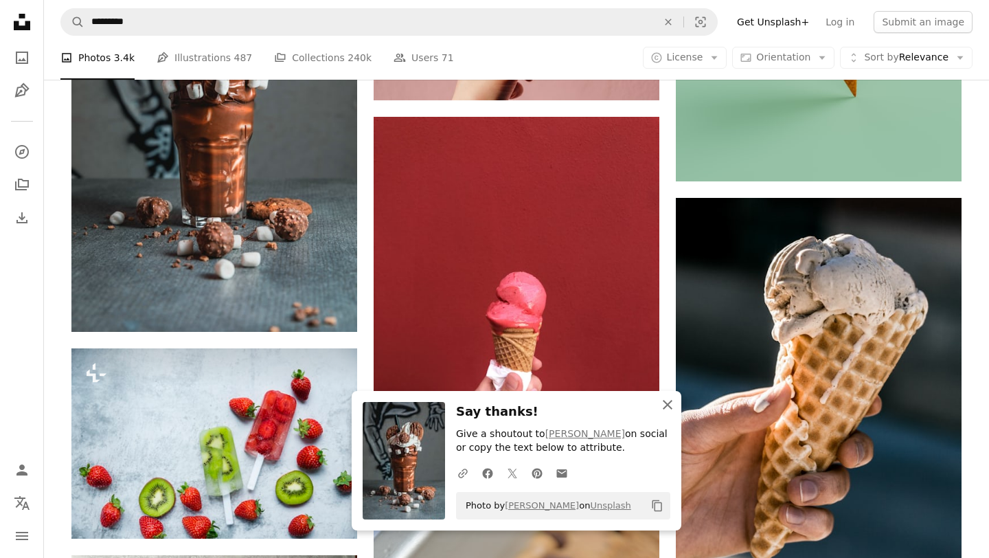
click at [667, 402] on icon "An X shape" at bounding box center [667, 404] width 16 height 16
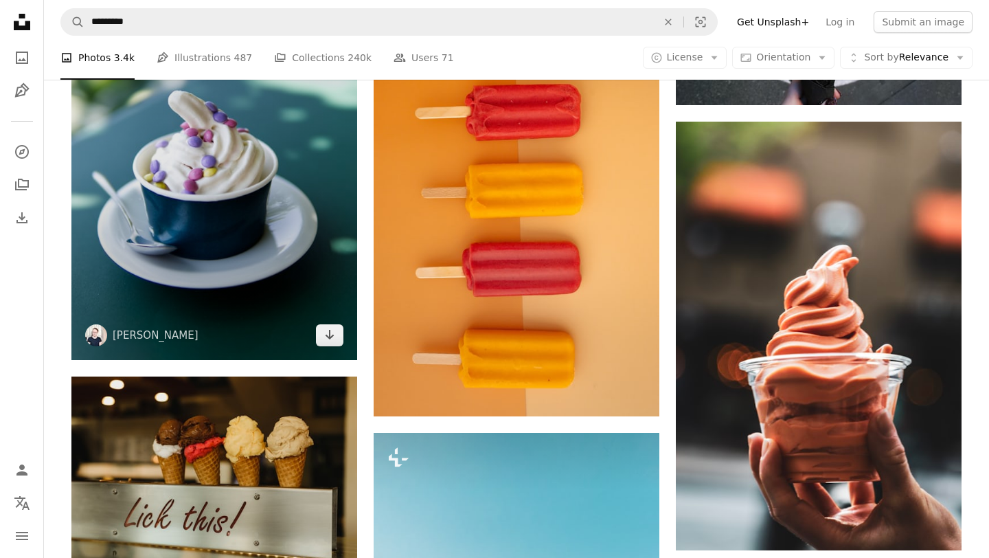
scroll to position [12763, 0]
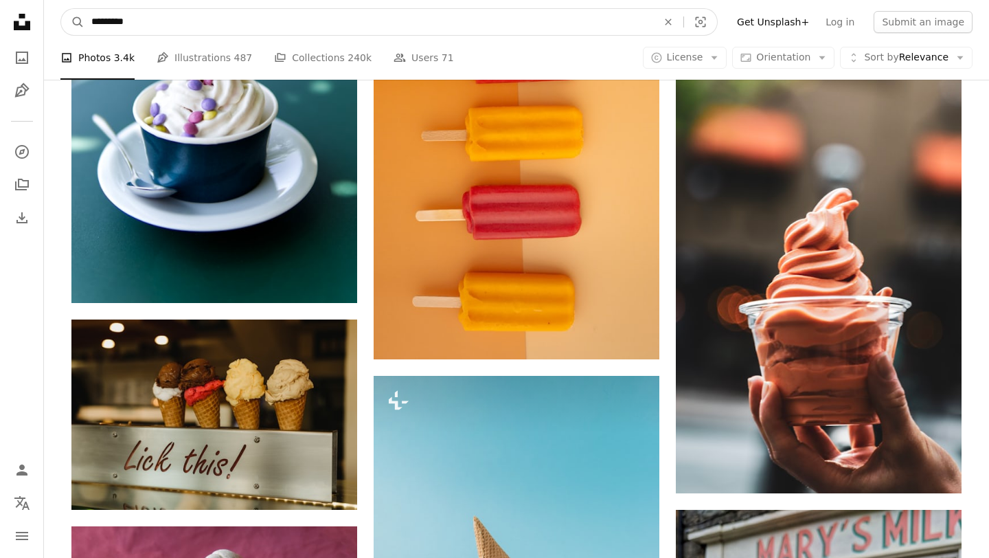
click at [165, 28] on input "*********" at bounding box center [368, 22] width 569 height 26
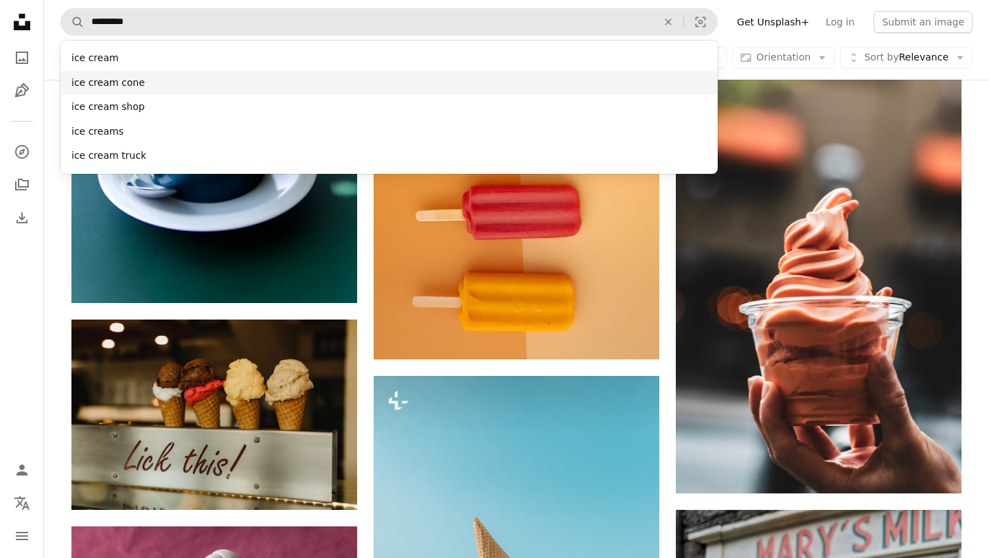
click at [129, 80] on div "ice cream cone" at bounding box center [388, 83] width 657 height 25
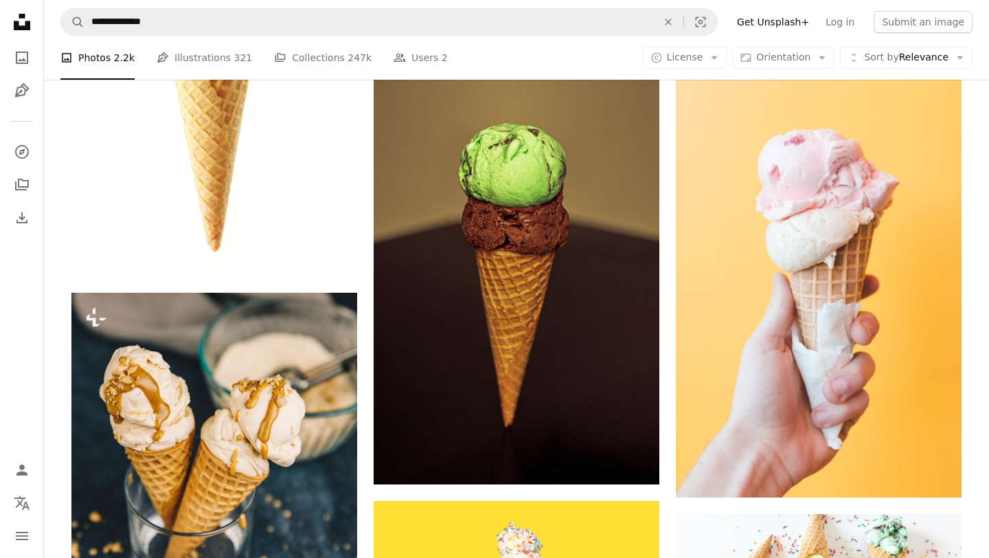
scroll to position [661, 0]
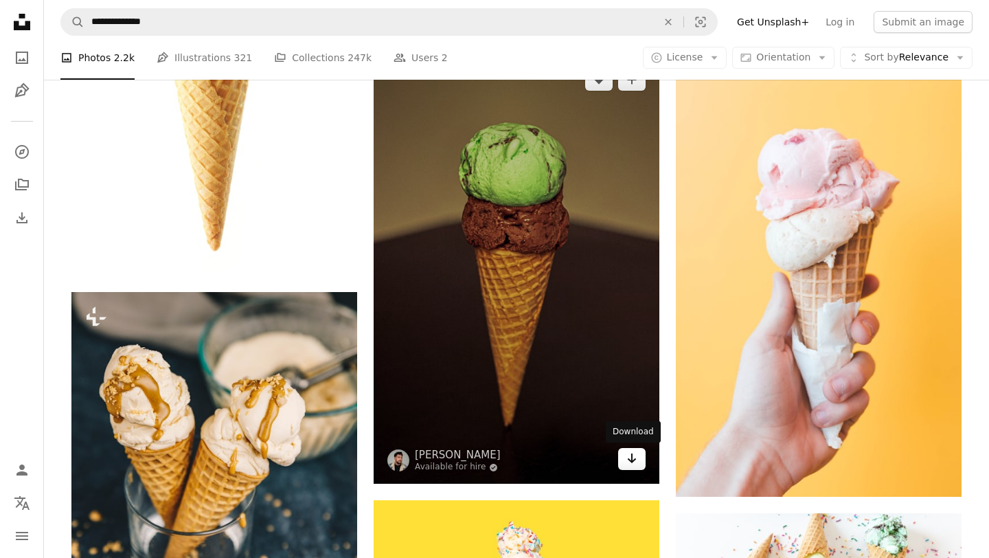
click at [639, 456] on link "Arrow pointing down" at bounding box center [631, 459] width 27 height 22
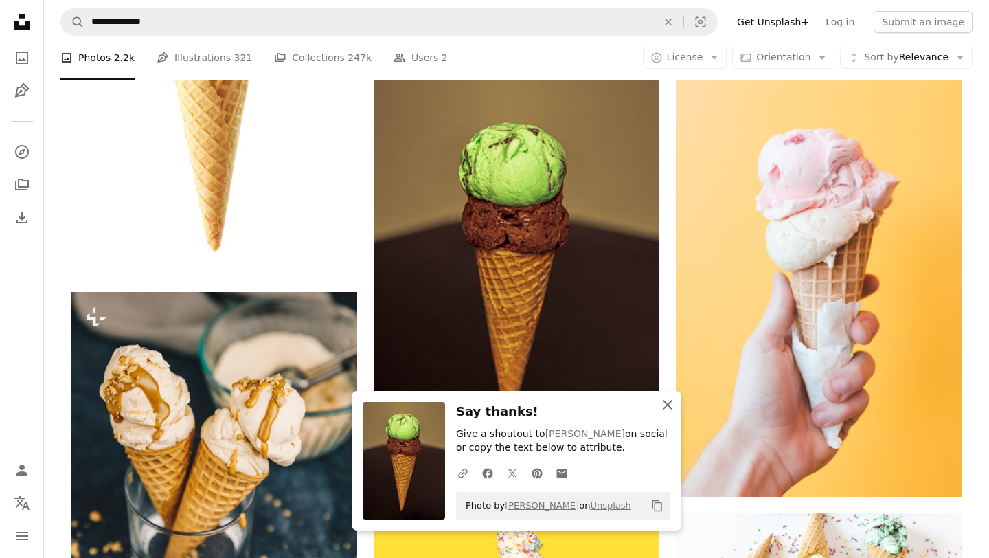
click at [676, 411] on button "An X shape Close" at bounding box center [667, 404] width 27 height 27
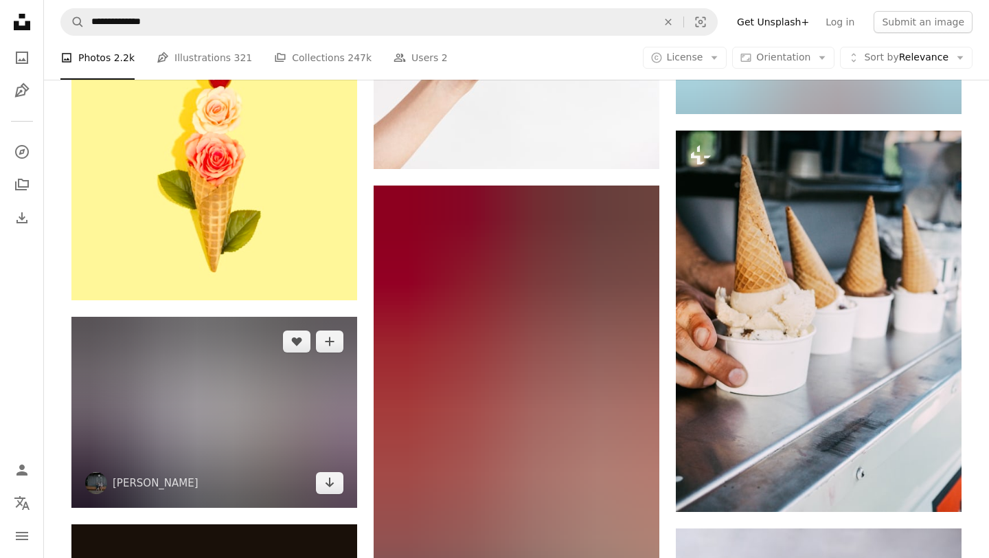
scroll to position [7700, 0]
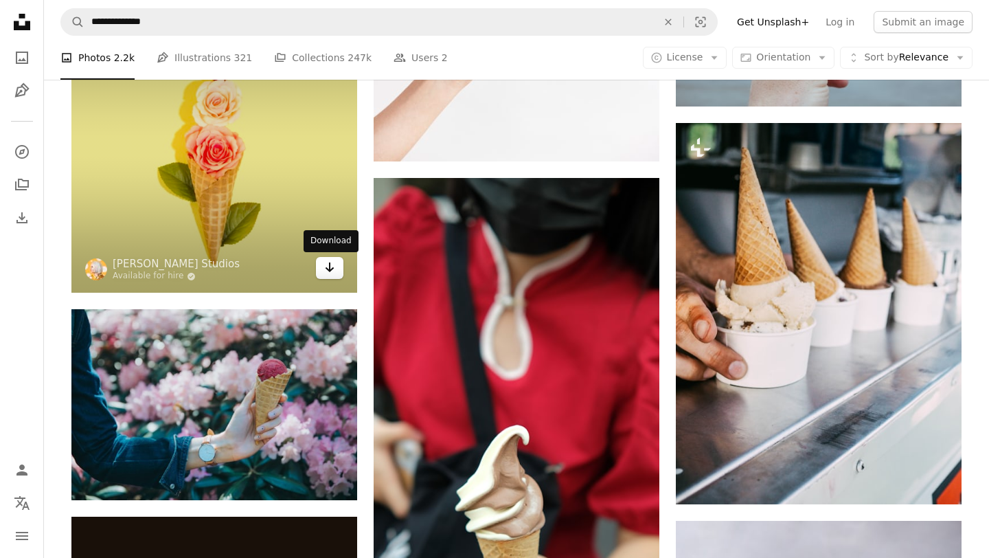
click at [333, 270] on icon "Arrow pointing down" at bounding box center [329, 267] width 11 height 16
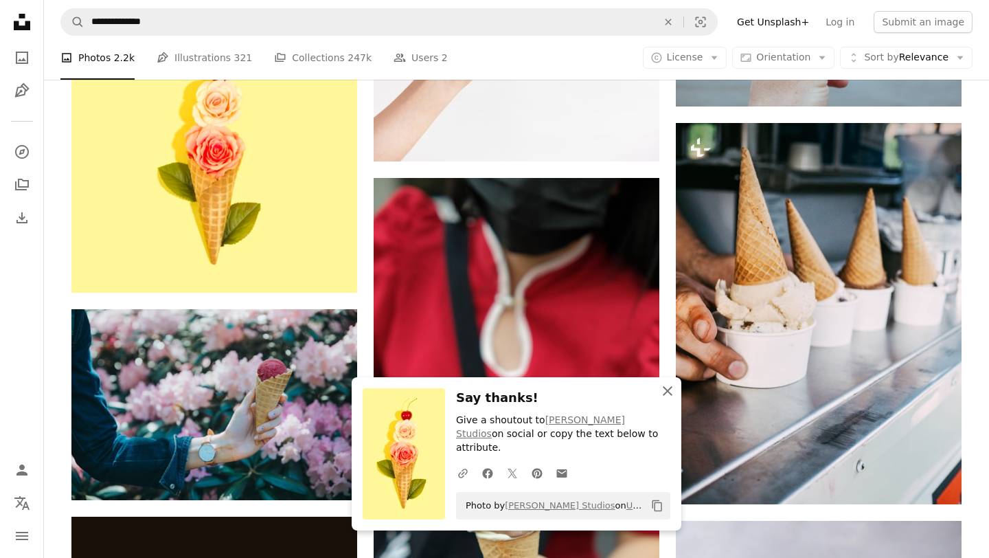
click at [670, 396] on icon "button" at bounding box center [668, 391] width 10 height 10
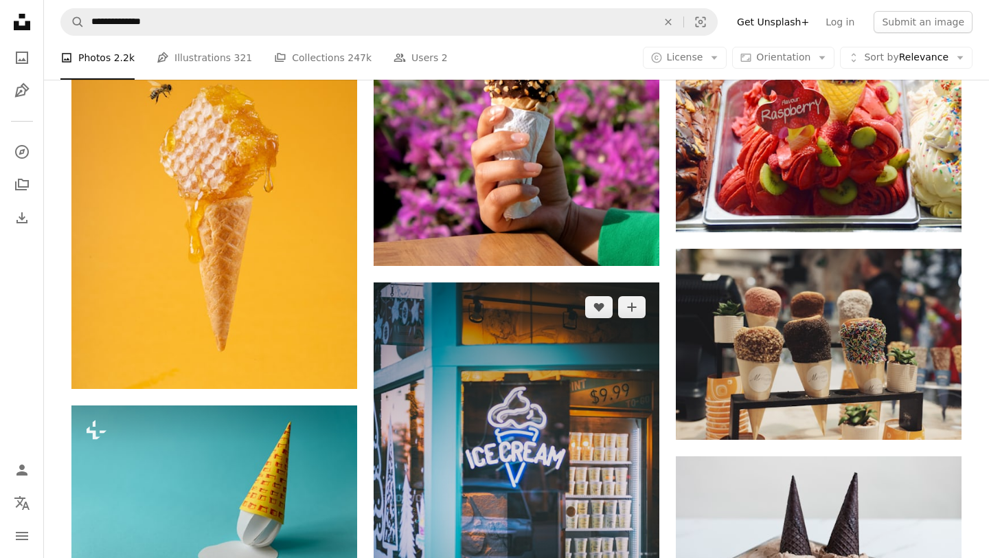
scroll to position [10168, 0]
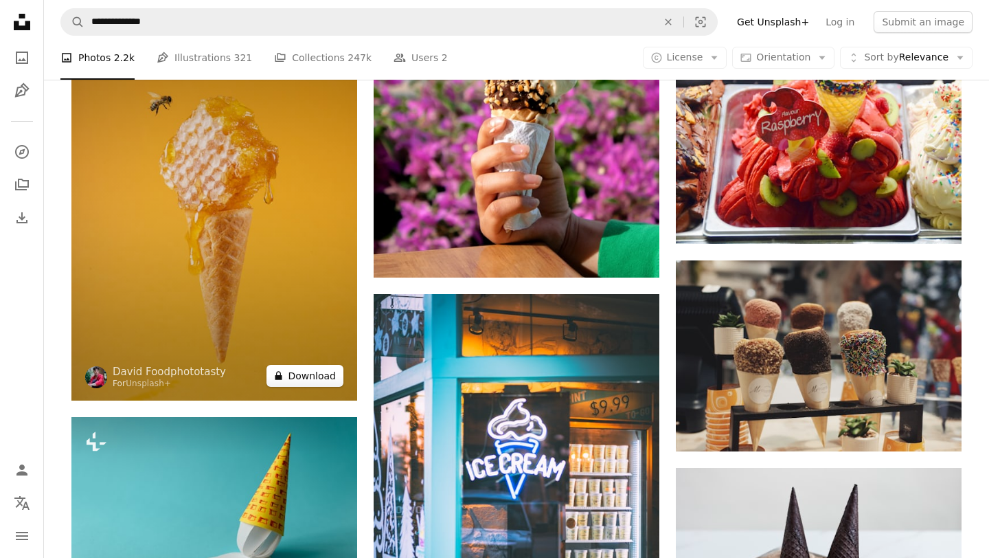
click at [306, 376] on button "A lock Download" at bounding box center [304, 376] width 77 height 22
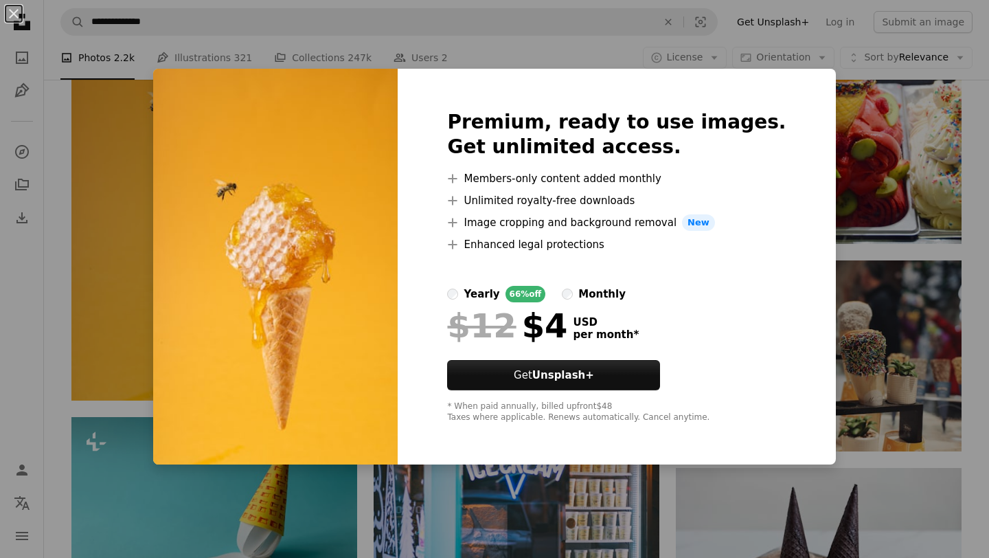
click at [842, 68] on div "An X shape Premium, ready to use images. Get unlimited access. A plus sign Memb…" at bounding box center [494, 279] width 989 height 558
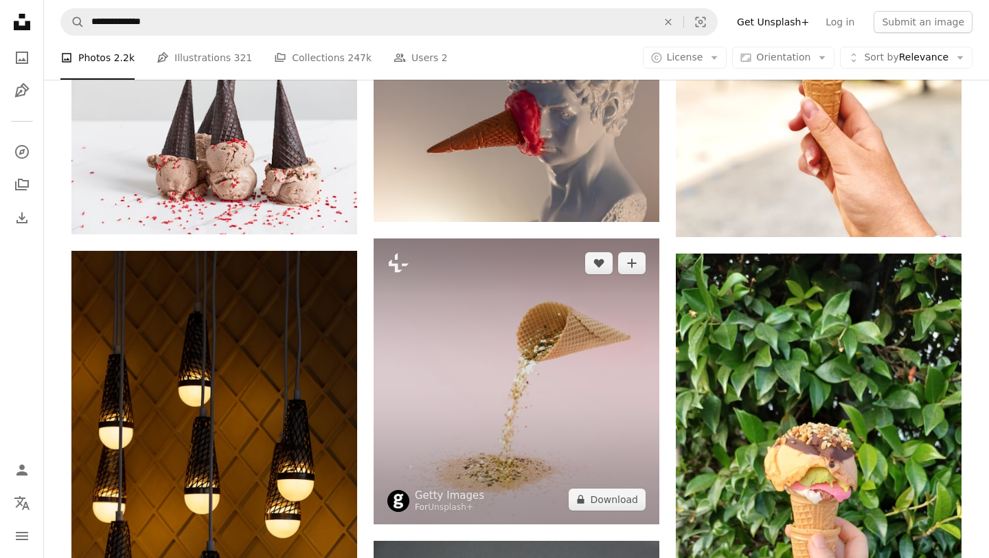
scroll to position [11194, 0]
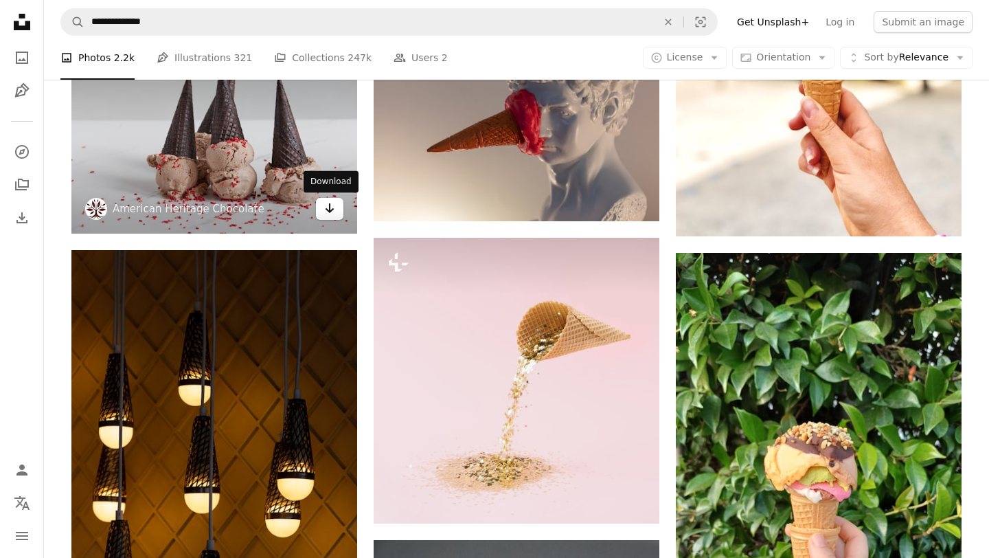
click at [330, 209] on icon "Download" at bounding box center [330, 208] width 9 height 10
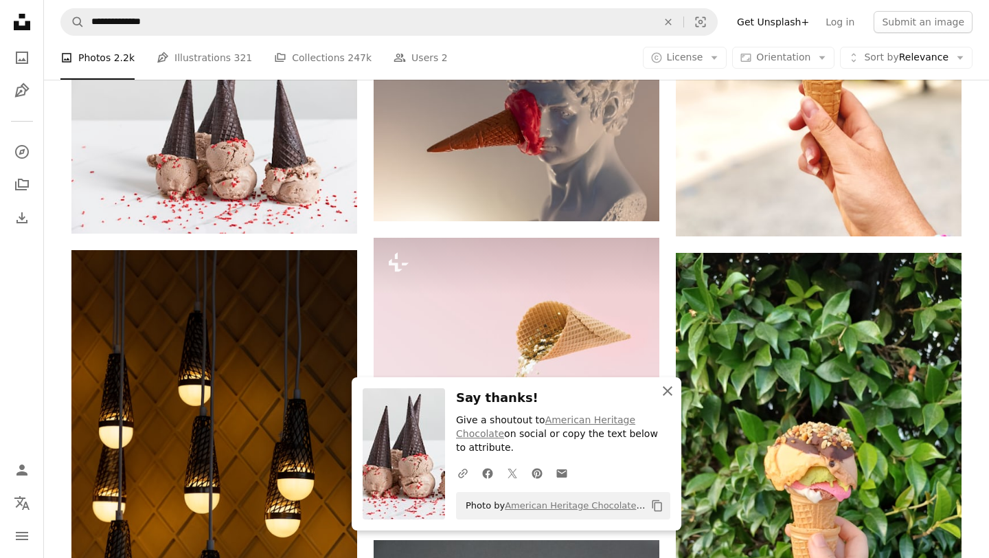
click at [668, 399] on icon "An X shape" at bounding box center [667, 391] width 16 height 16
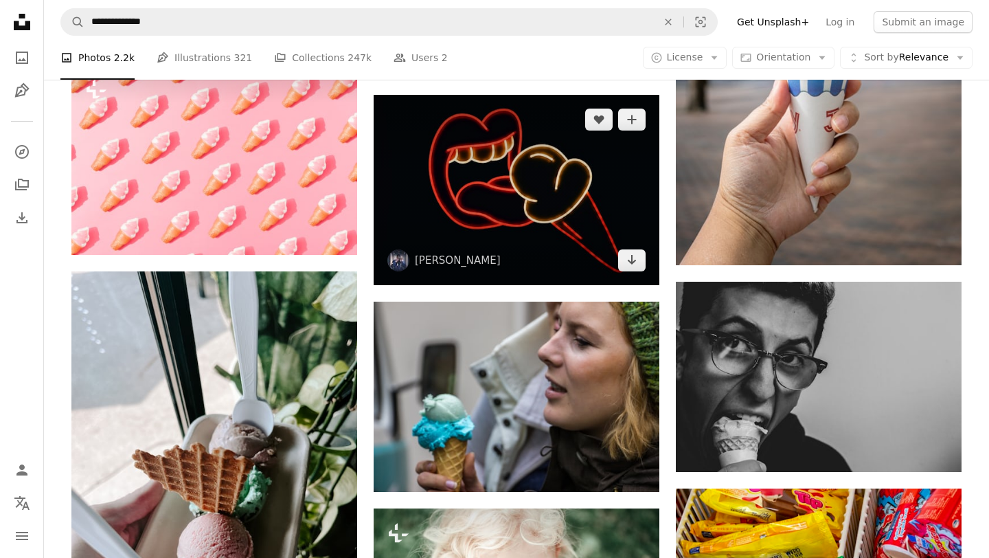
scroll to position [19854, 0]
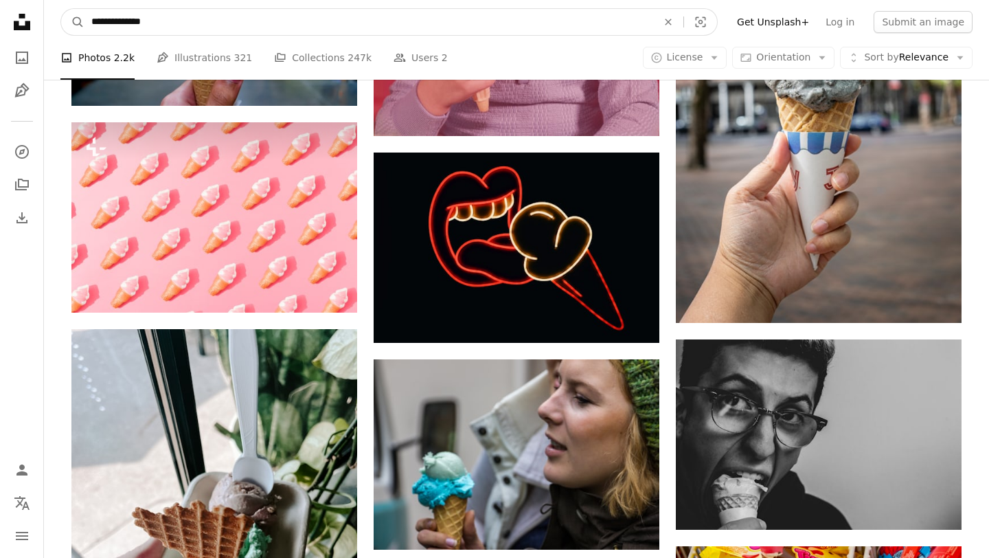
click at [177, 31] on input "**********" at bounding box center [368, 22] width 569 height 26
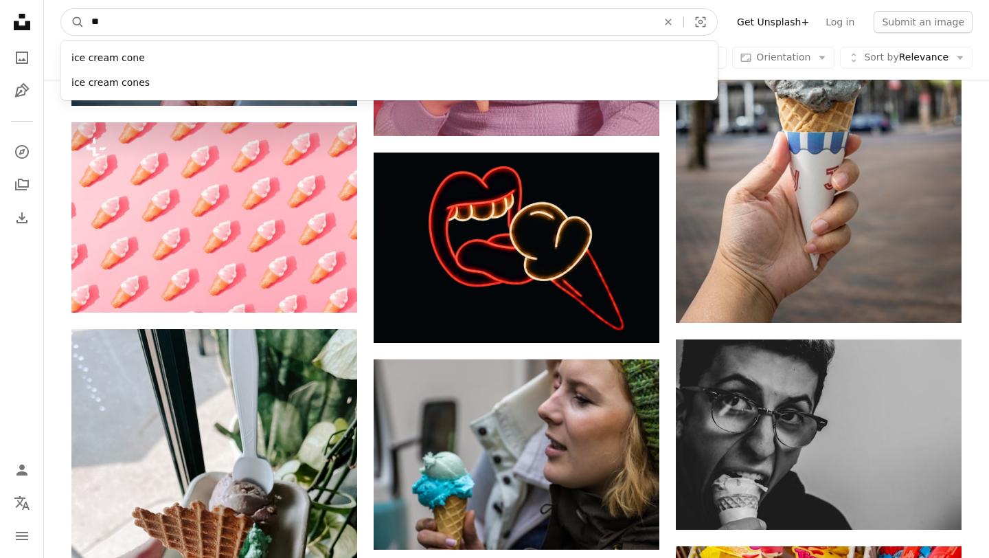
type input "*"
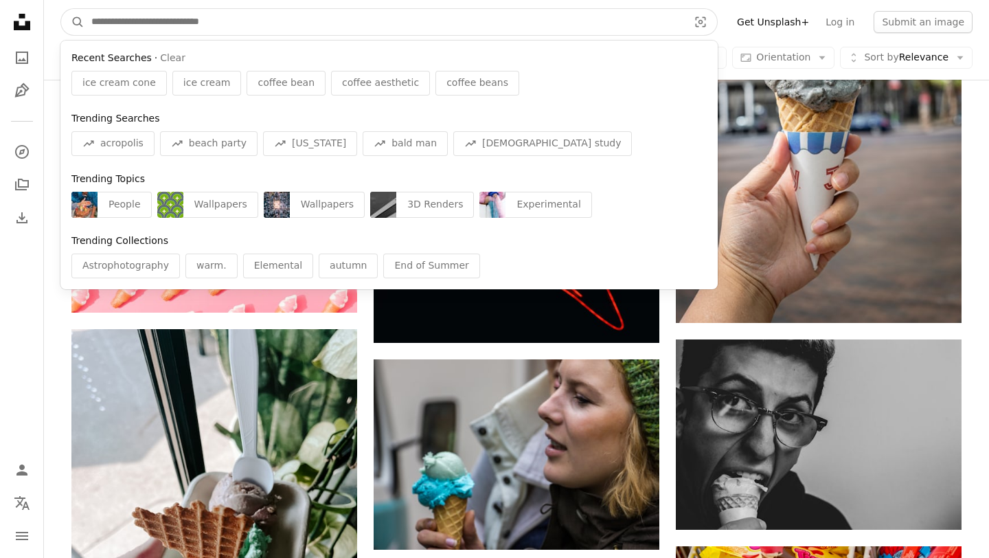
click at [209, 19] on input "Find visuals sitewide" at bounding box center [384, 22] width 600 height 26
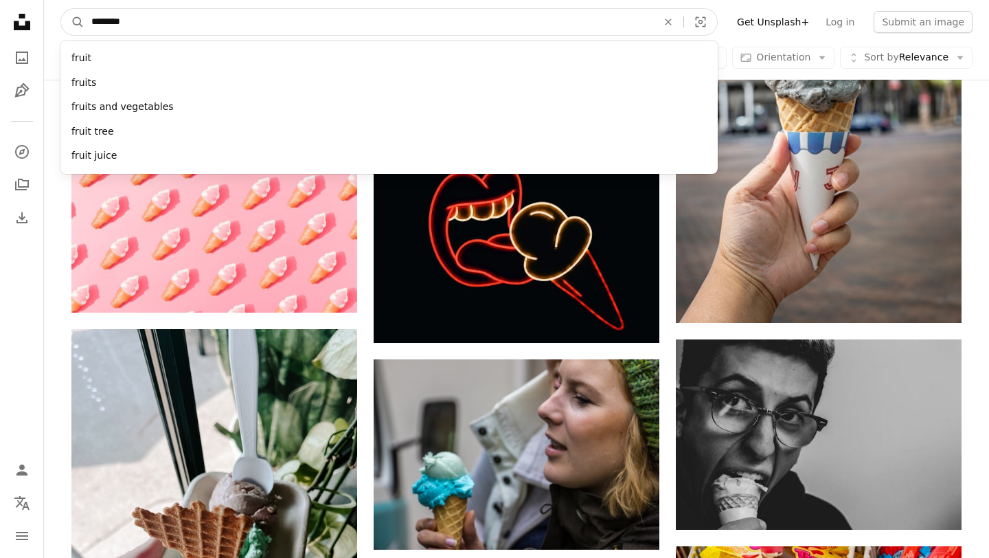
type input "*********"
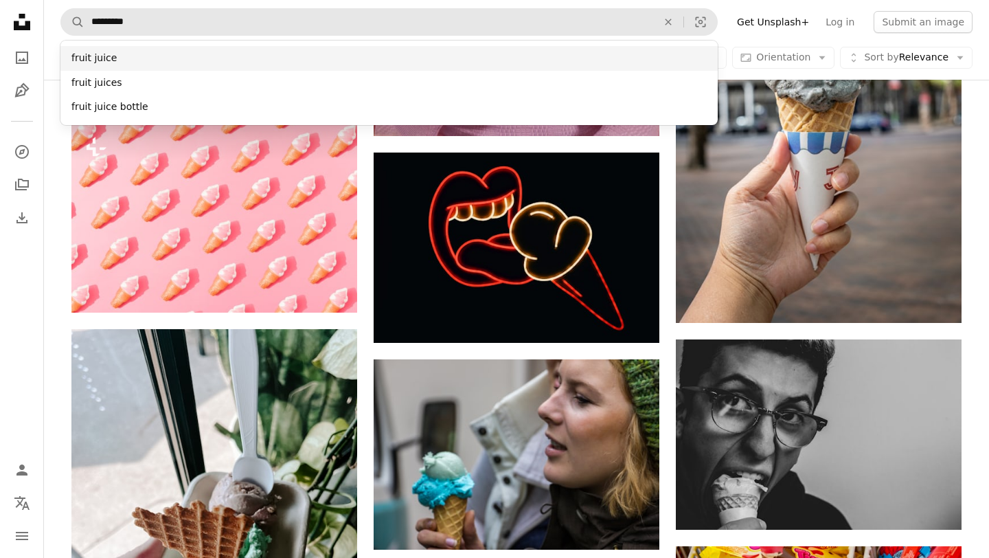
click at [93, 63] on div "fruit juice" at bounding box center [388, 58] width 657 height 25
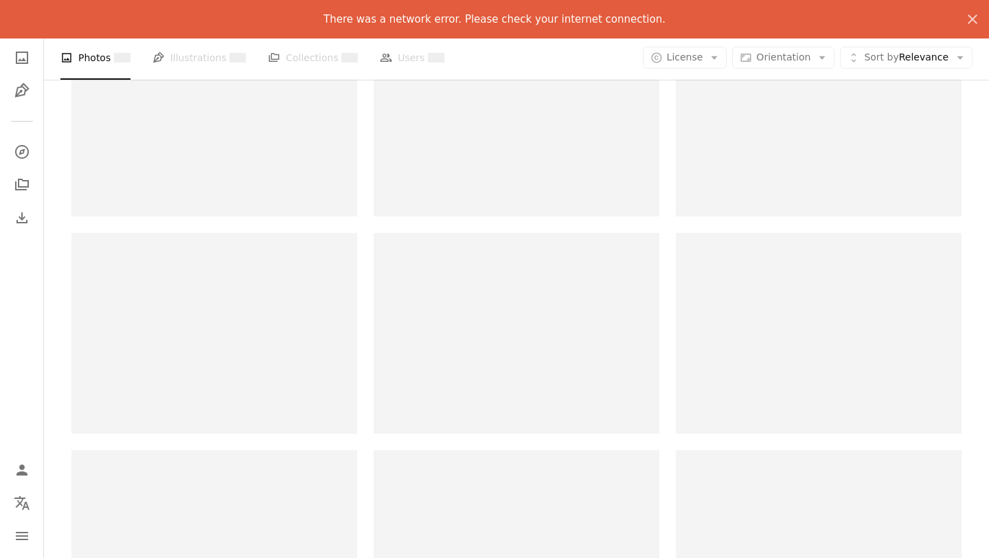
scroll to position [415, 0]
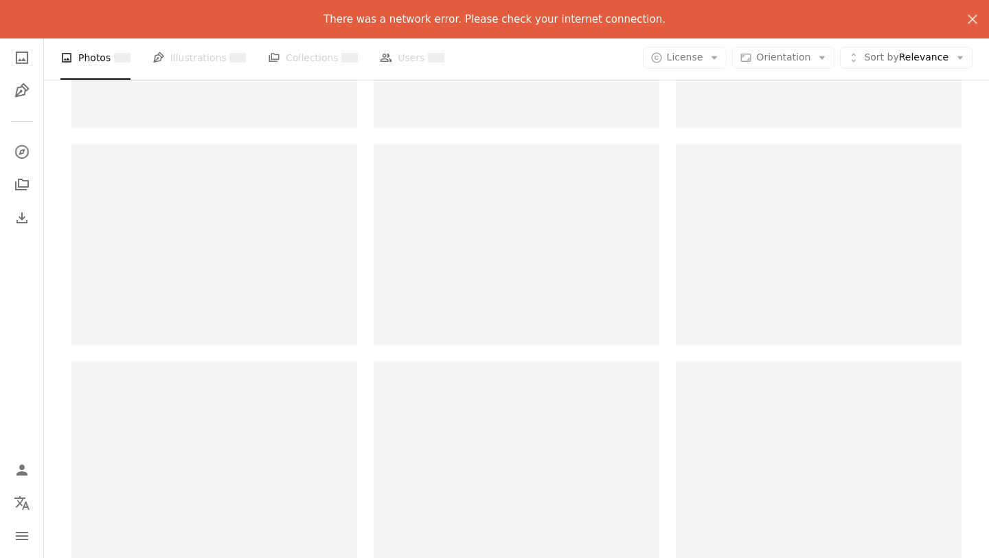
click at [465, 16] on p "There was a network error. Please check your internet connection." at bounding box center [494, 19] width 342 height 16
click at [977, 16] on icon "An X shape" at bounding box center [972, 19] width 16 height 16
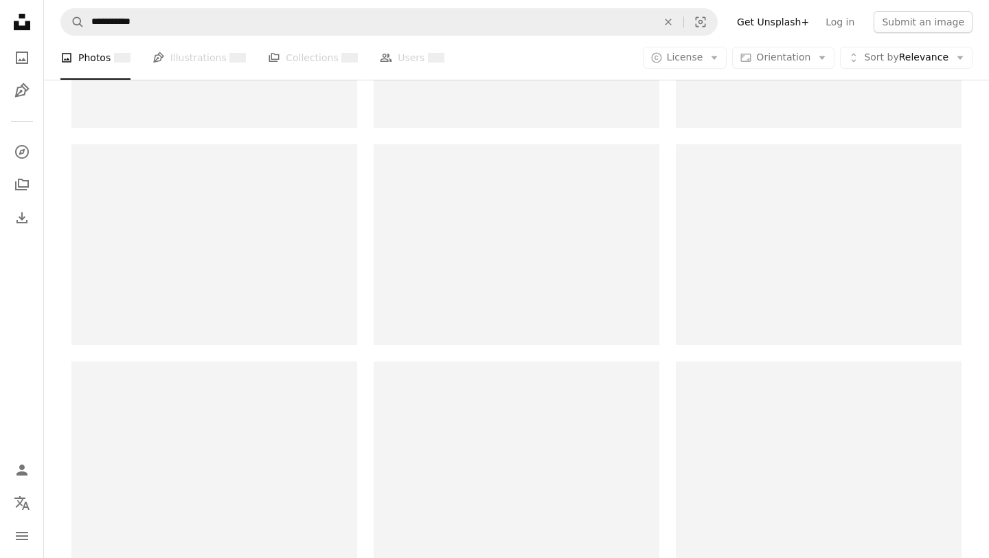
scroll to position [0, 0]
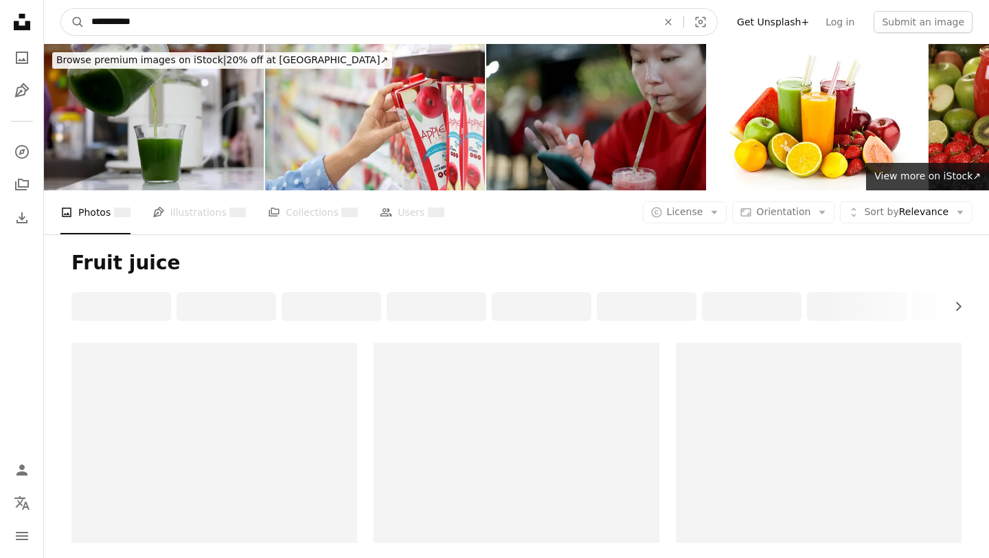
click at [148, 23] on input "**********" at bounding box center [368, 22] width 569 height 26
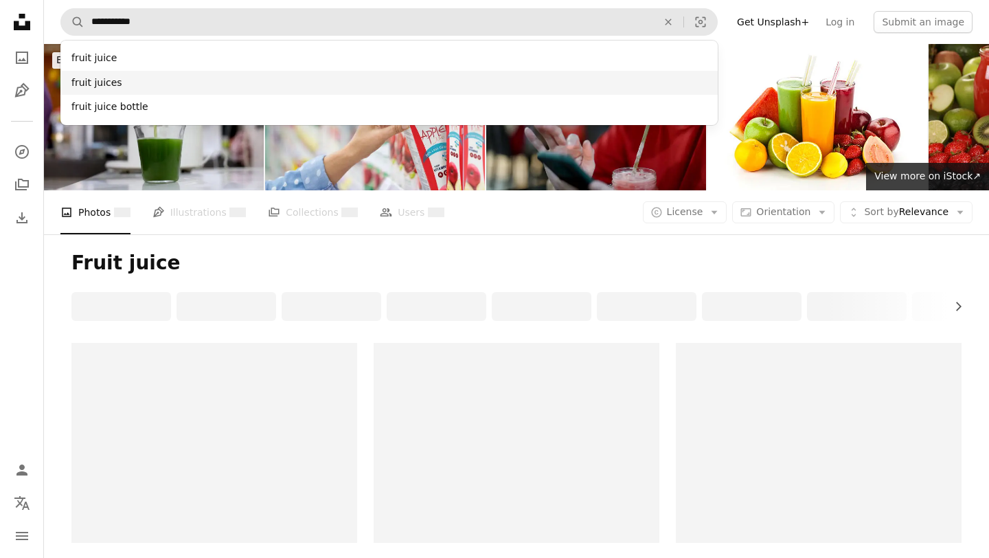
click at [102, 83] on div "fruit juices" at bounding box center [388, 83] width 657 height 25
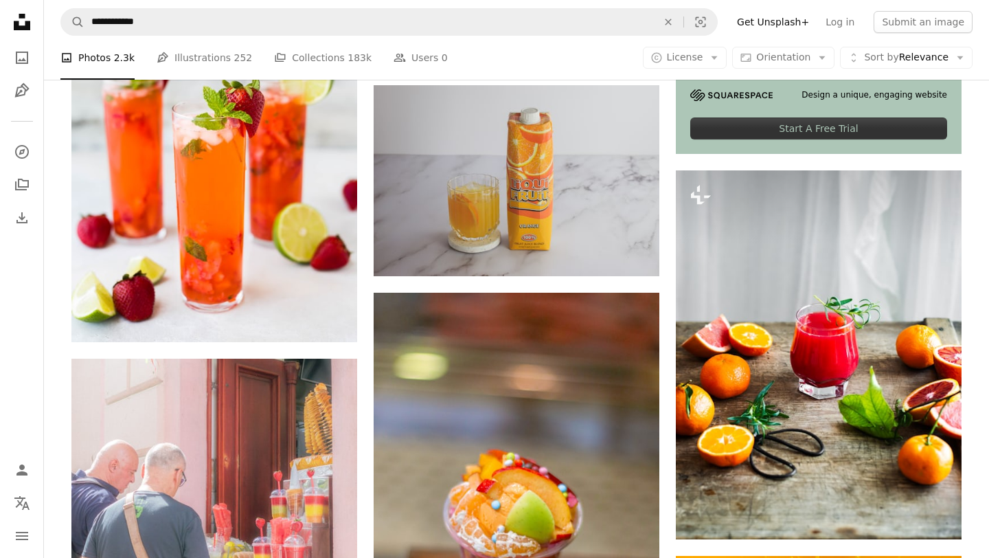
scroll to position [556, 0]
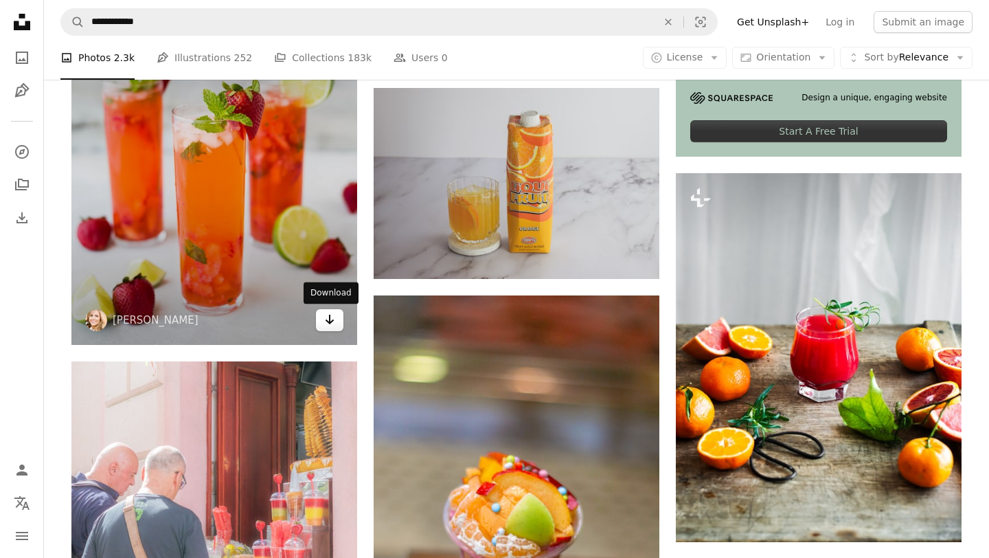
click at [326, 317] on icon "Arrow pointing down" at bounding box center [329, 319] width 11 height 16
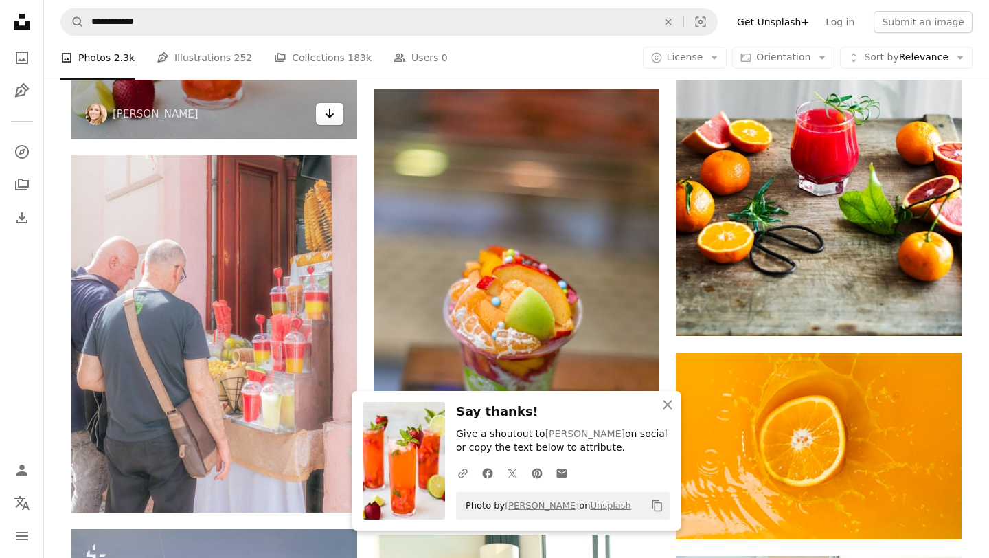
scroll to position [806, 0]
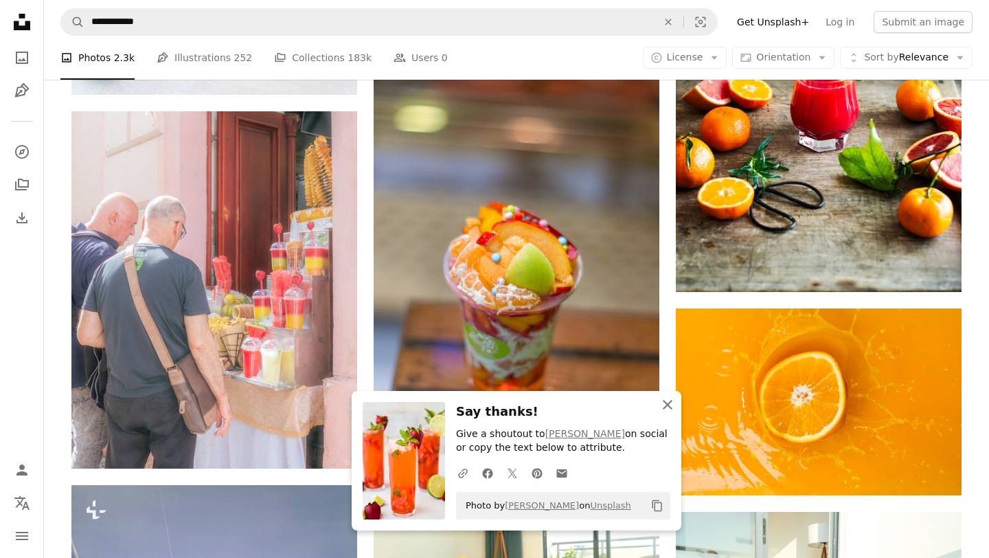
click at [667, 403] on icon "button" at bounding box center [668, 405] width 10 height 10
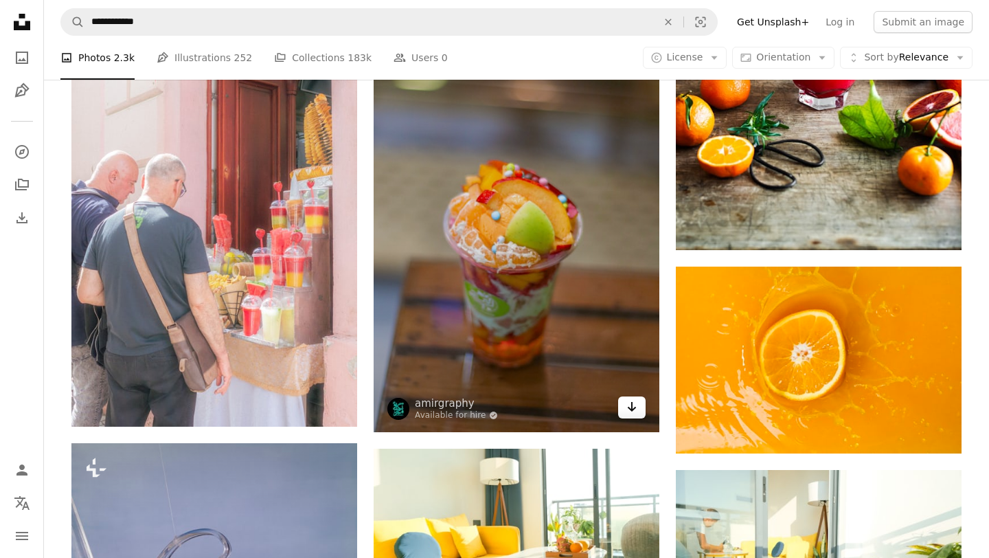
scroll to position [850, 0]
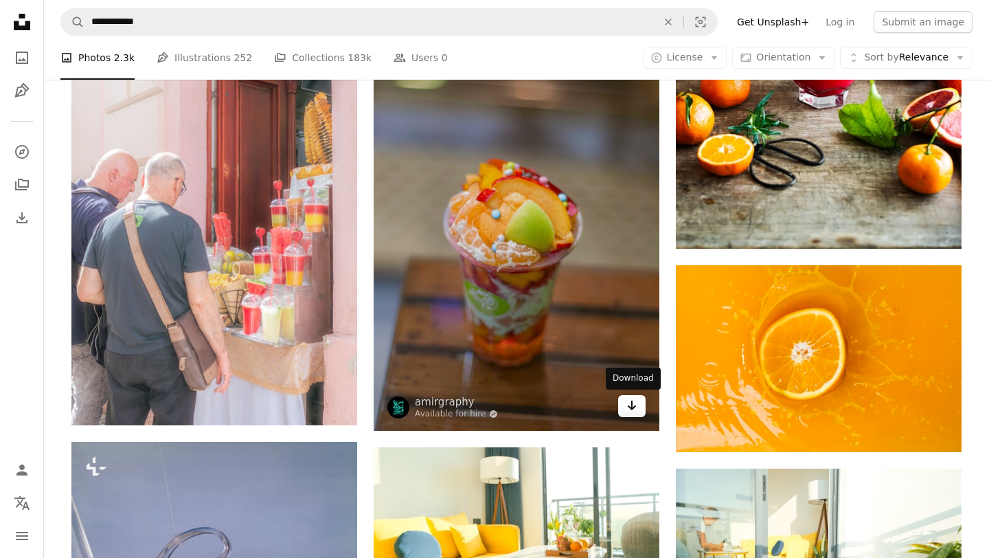
click at [635, 400] on icon "Arrow pointing down" at bounding box center [631, 405] width 11 height 16
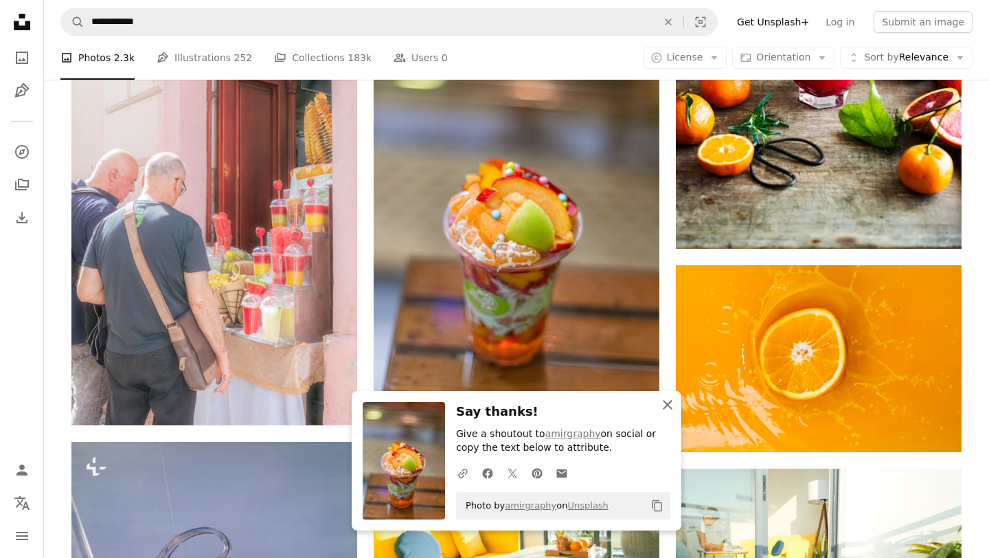
click at [668, 404] on icon "button" at bounding box center [668, 405] width 10 height 10
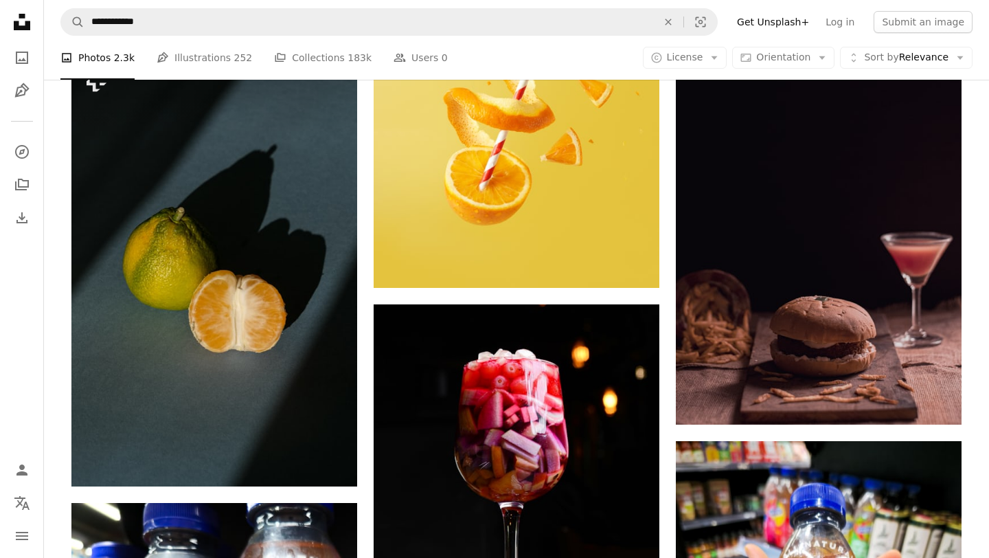
scroll to position [7386, 0]
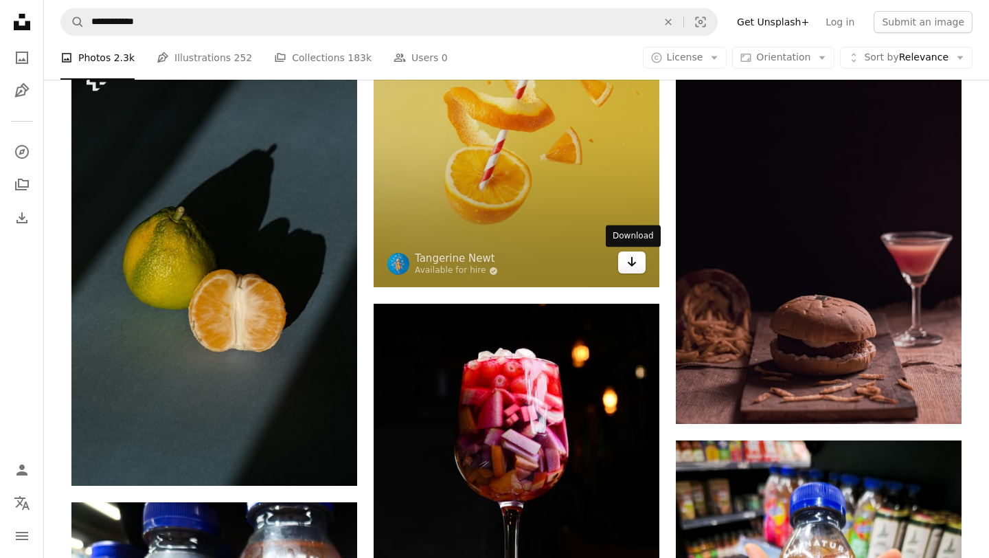
click at [631, 262] on icon "Download" at bounding box center [632, 262] width 9 height 10
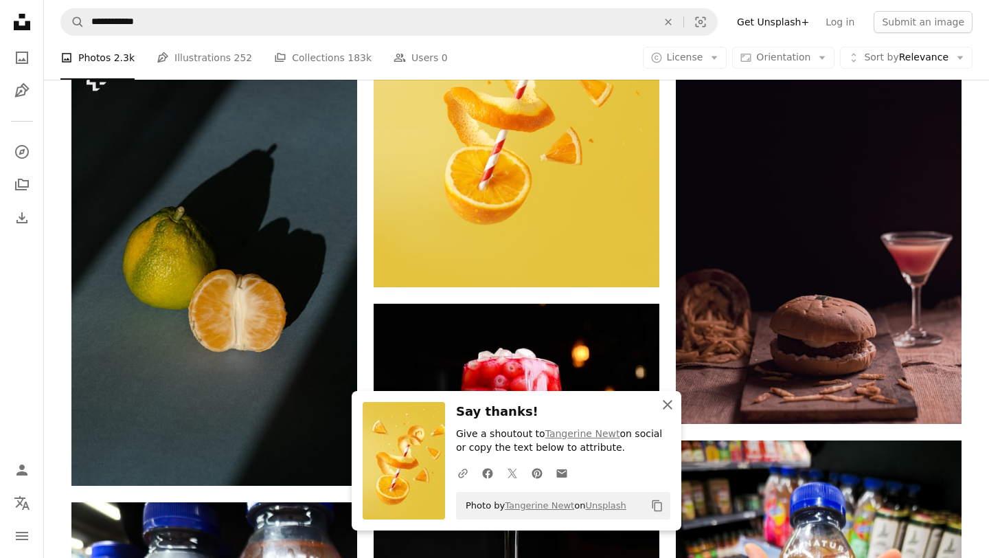
click at [664, 402] on icon "button" at bounding box center [668, 405] width 10 height 10
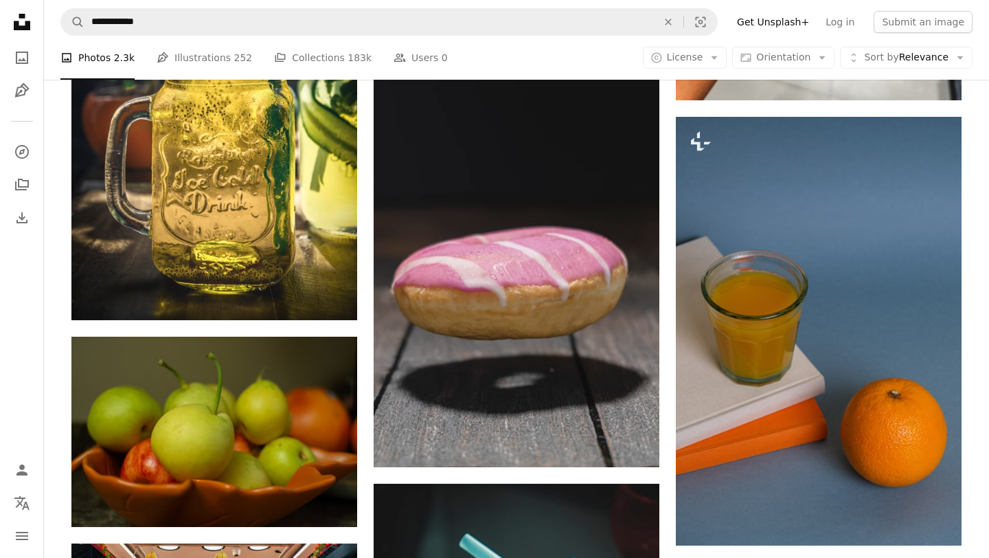
scroll to position [8868, 0]
